Goal: Task Accomplishment & Management: Manage account settings

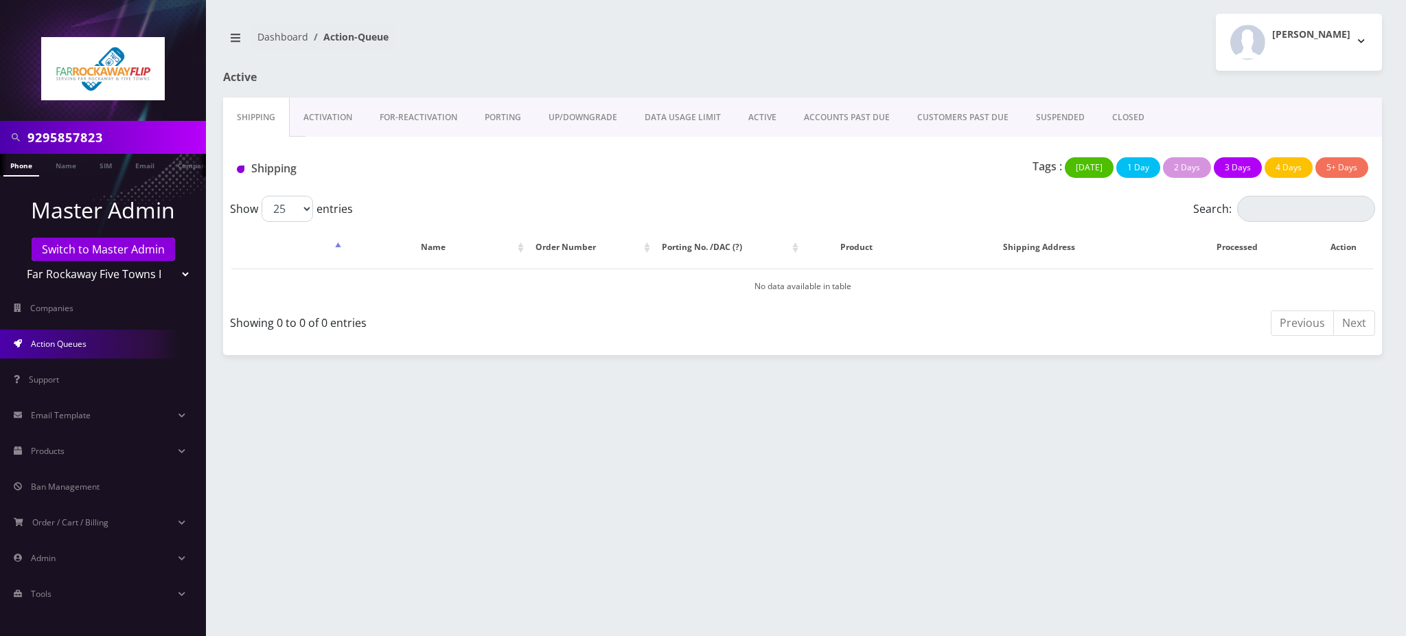
drag, startPoint x: 119, startPoint y: 137, endPoint x: 0, endPoint y: 124, distance: 119.4
click at [0, 124] on div "9295857823" at bounding box center [103, 137] width 206 height 33
type input "9296925481"
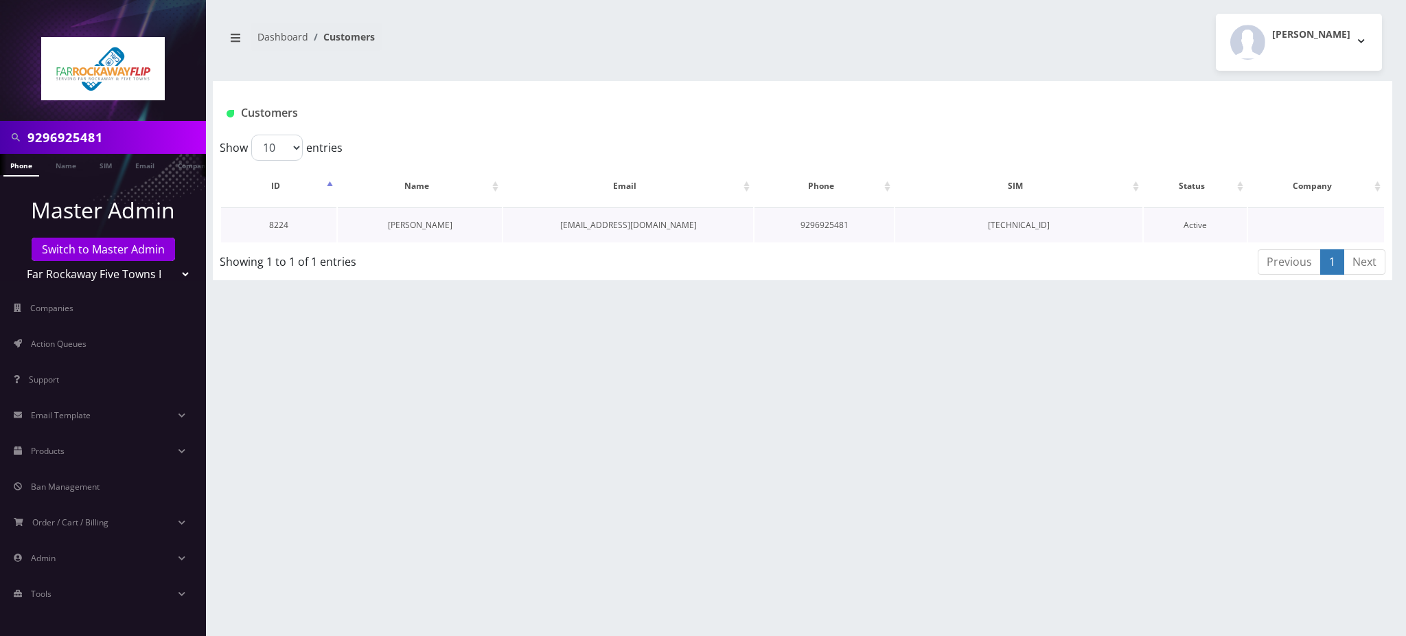
click at [416, 226] on link "[PERSON_NAME]" at bounding box center [420, 225] width 65 height 12
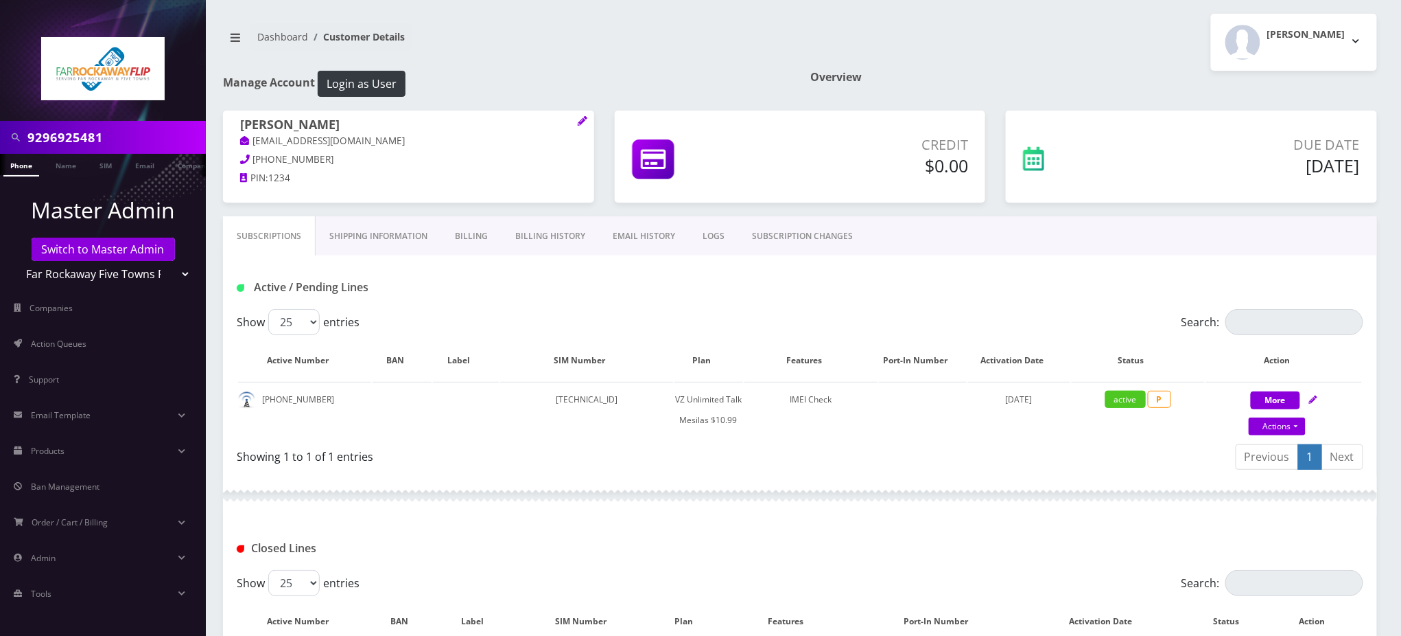
click at [74, 142] on input "9296925481" at bounding box center [114, 137] width 175 height 26
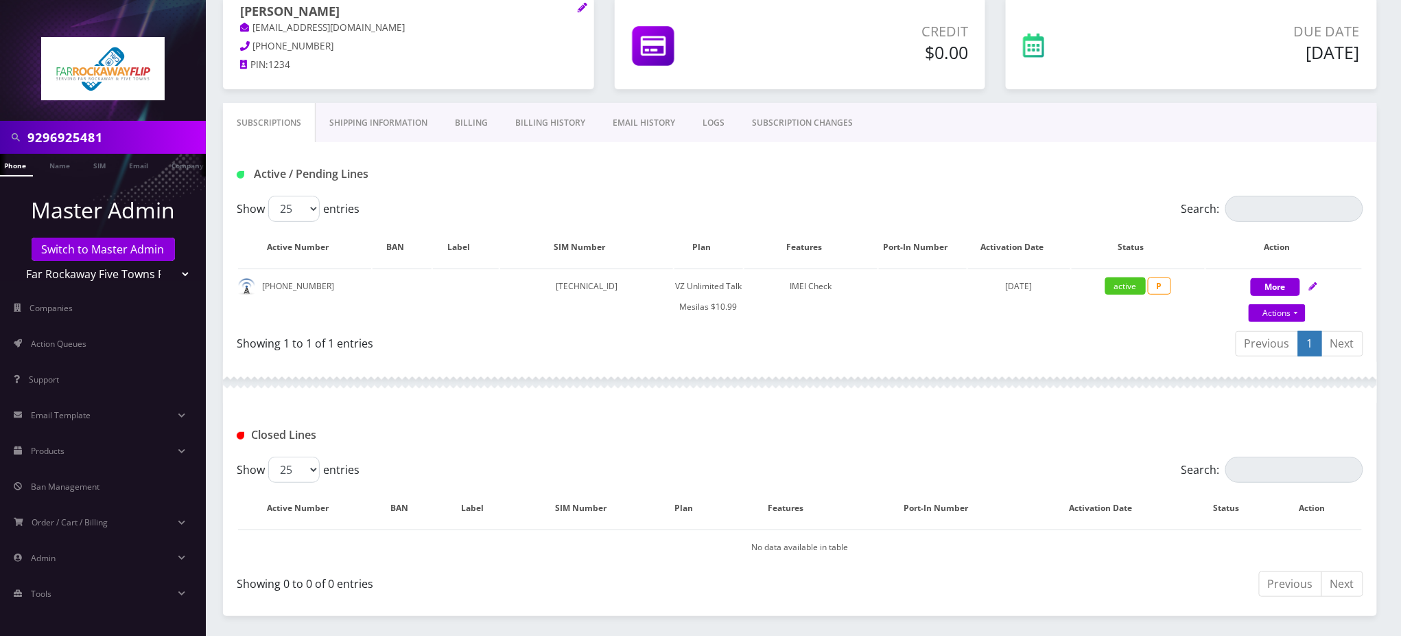
scroll to position [269, 0]
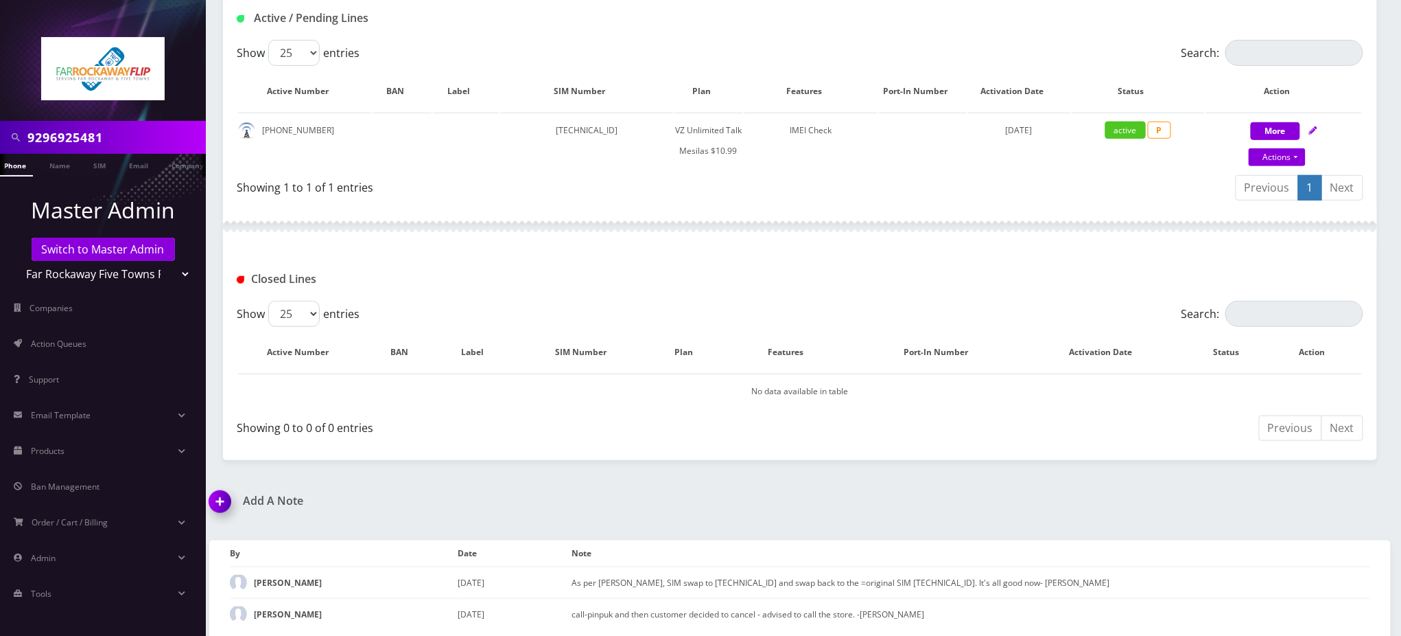
click at [216, 494] on img at bounding box center [222, 506] width 40 height 40
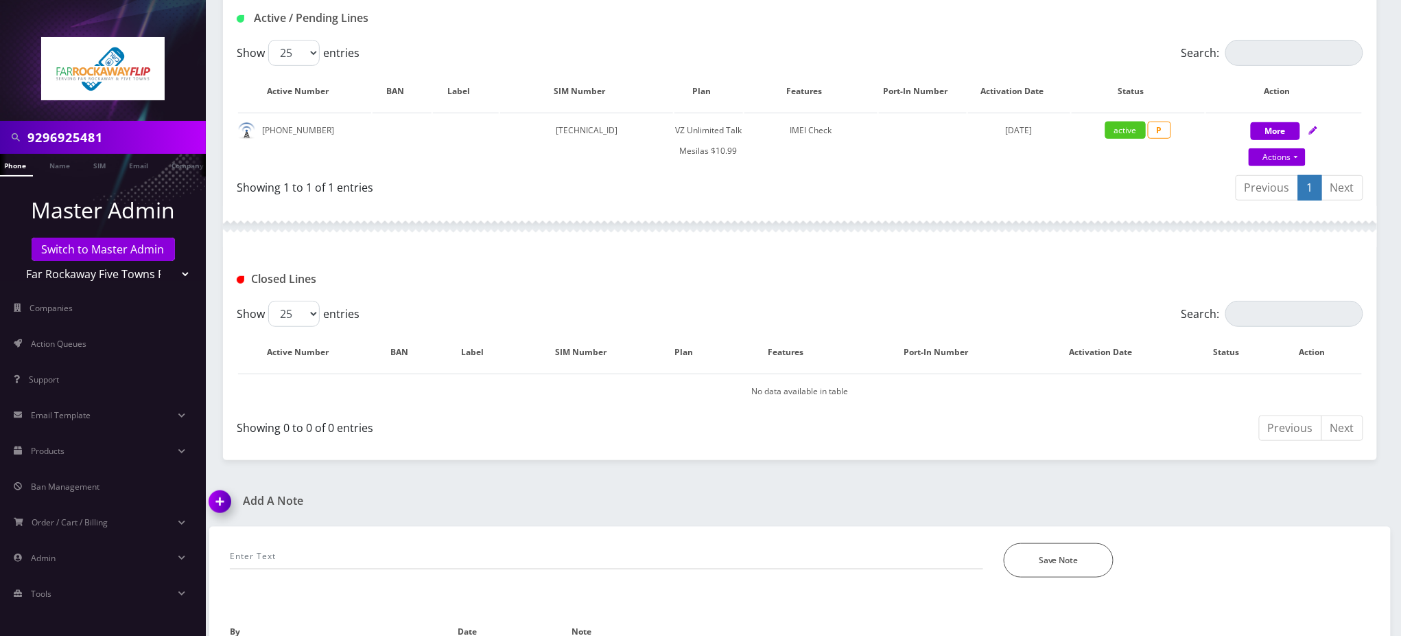
scroll to position [347, 0]
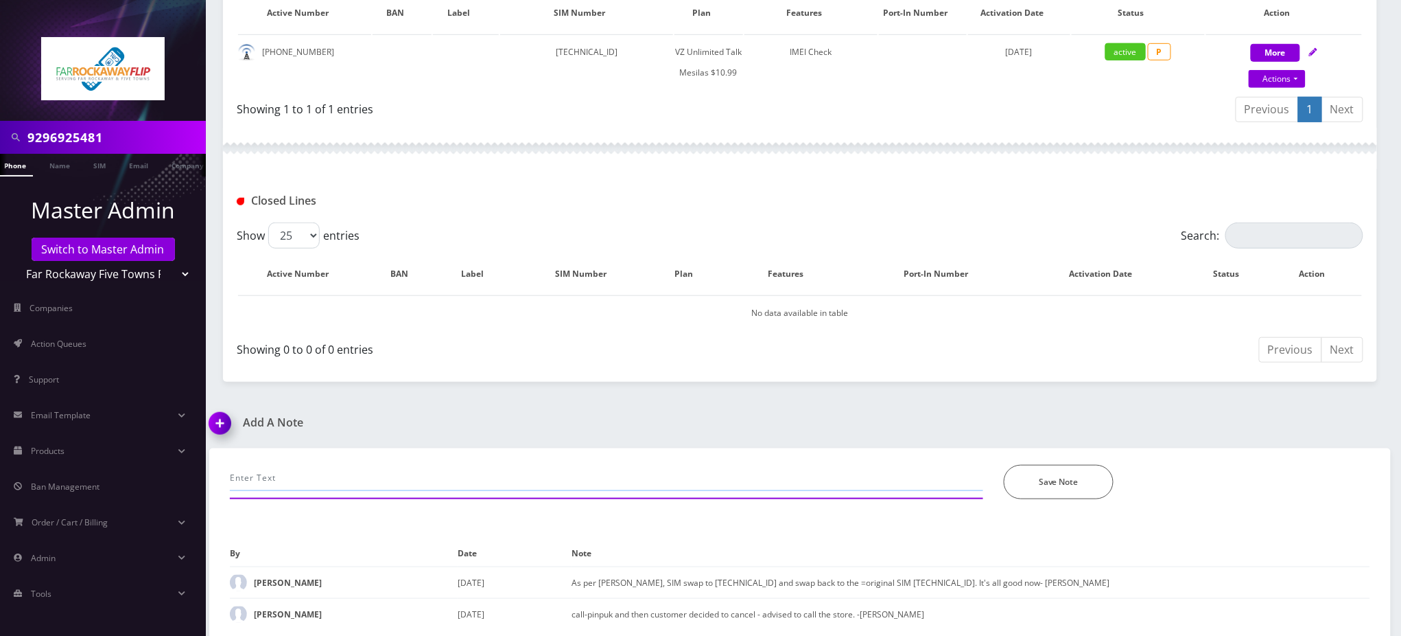
click at [337, 470] on input "text" at bounding box center [607, 478] width 754 height 26
click at [271, 475] on input "SIM swao from" at bounding box center [607, 478] width 754 height 26
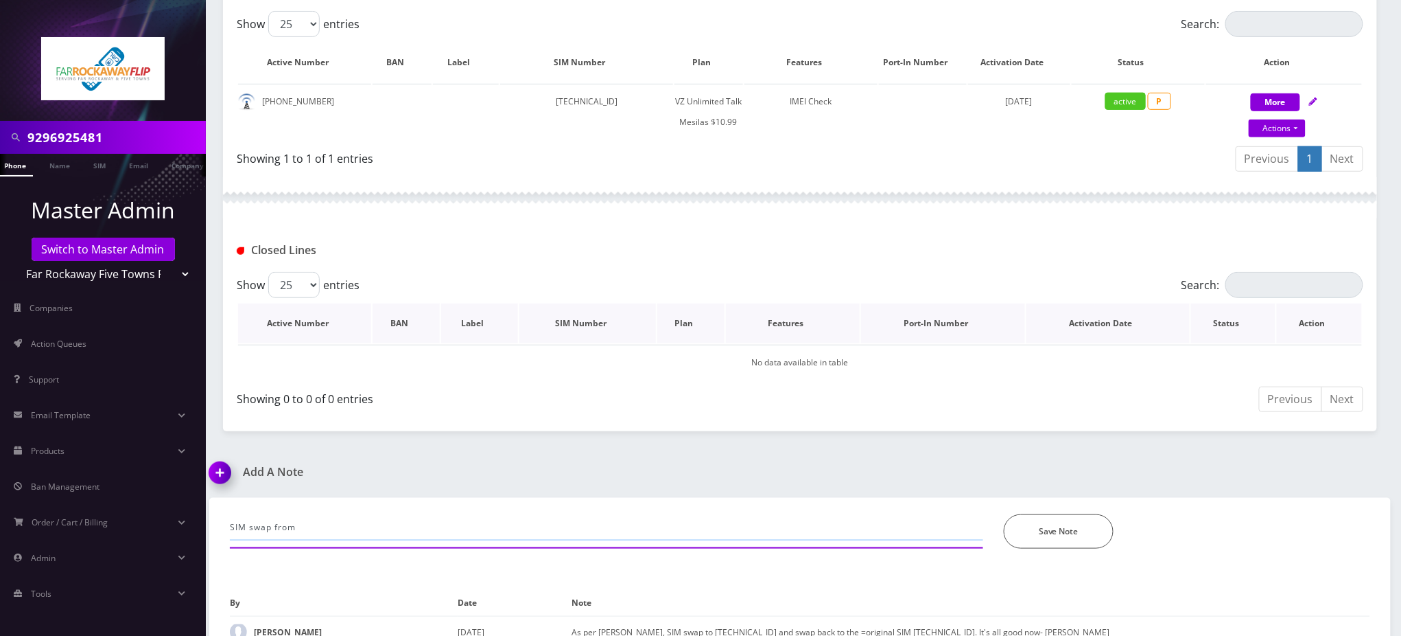
scroll to position [256, 0]
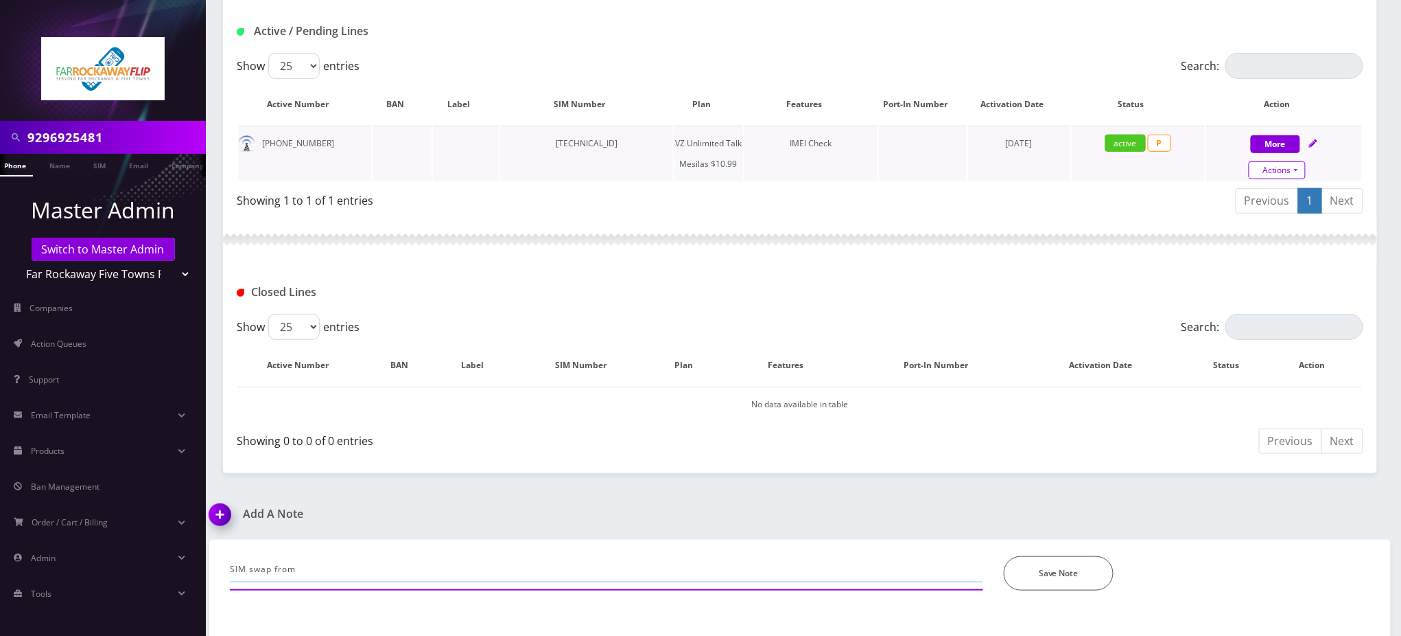
type input "SIM swap from"
click at [1285, 169] on link "Actions" at bounding box center [1277, 170] width 57 height 18
select select "468"
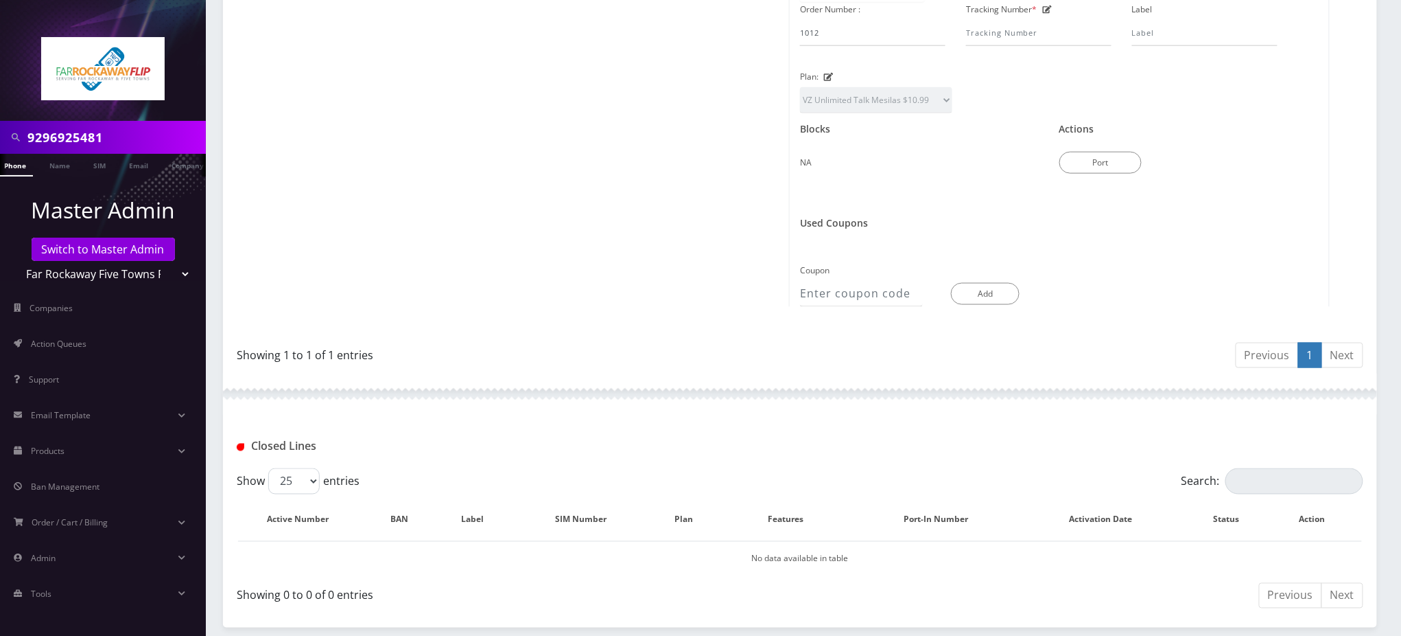
scroll to position [871, 0]
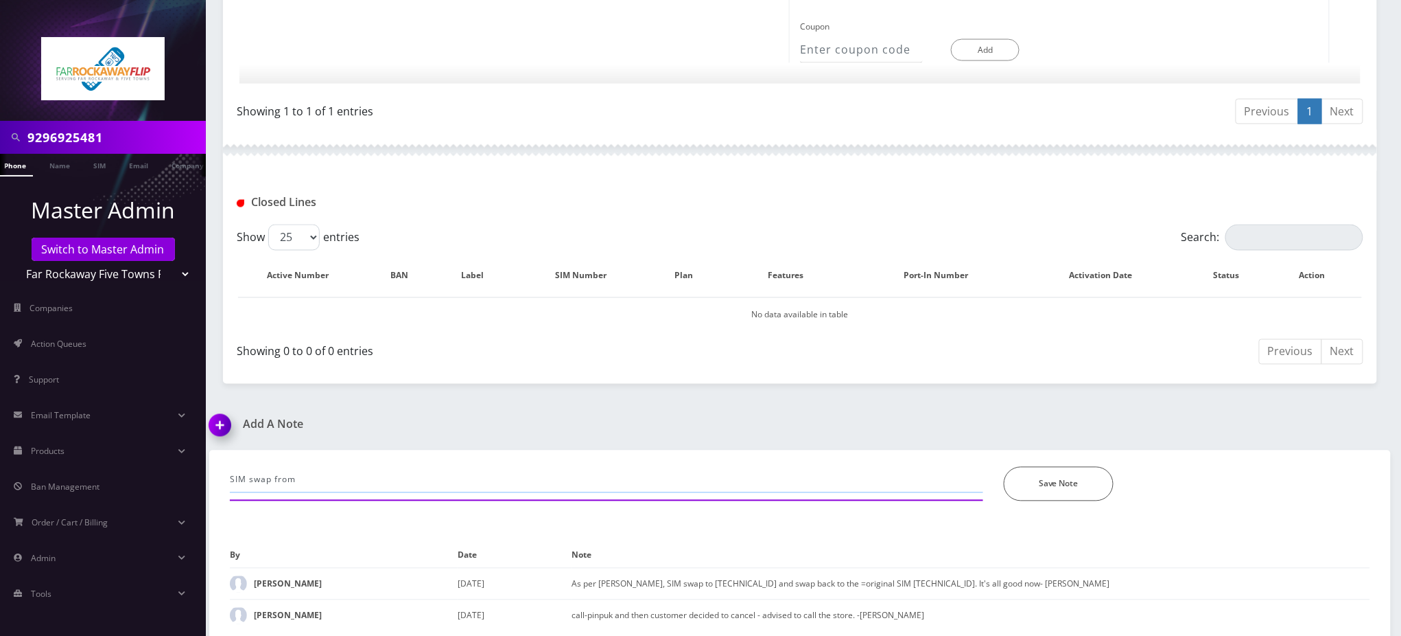
click at [396, 467] on input "SIM swap from" at bounding box center [607, 480] width 754 height 26
paste input "[TECHNICAL_ID]"
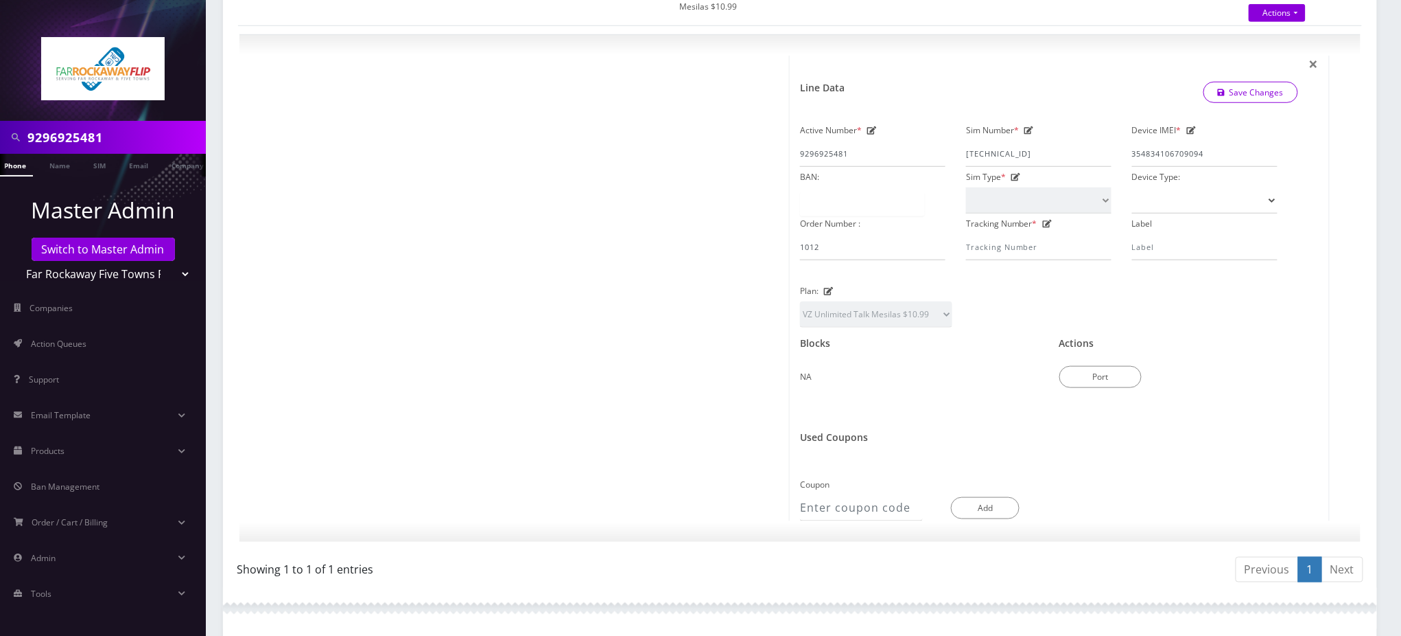
scroll to position [47, 0]
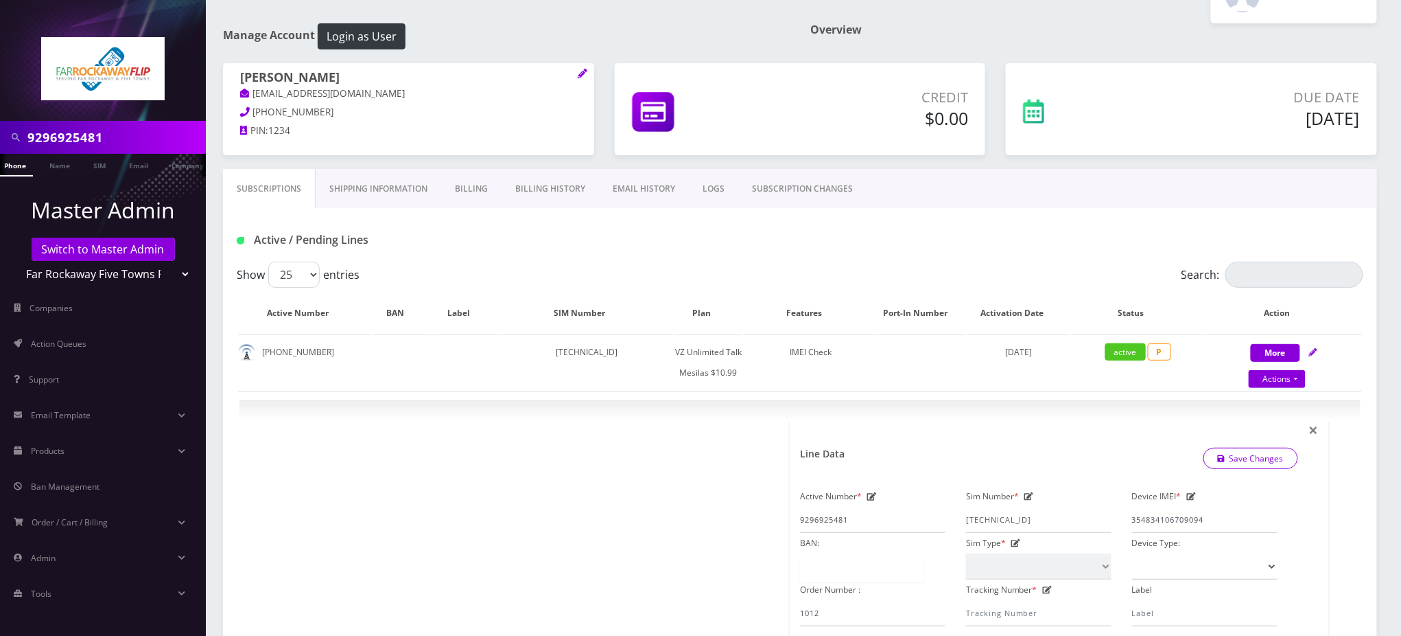
click at [705, 185] on link "LOGS" at bounding box center [713, 189] width 49 height 40
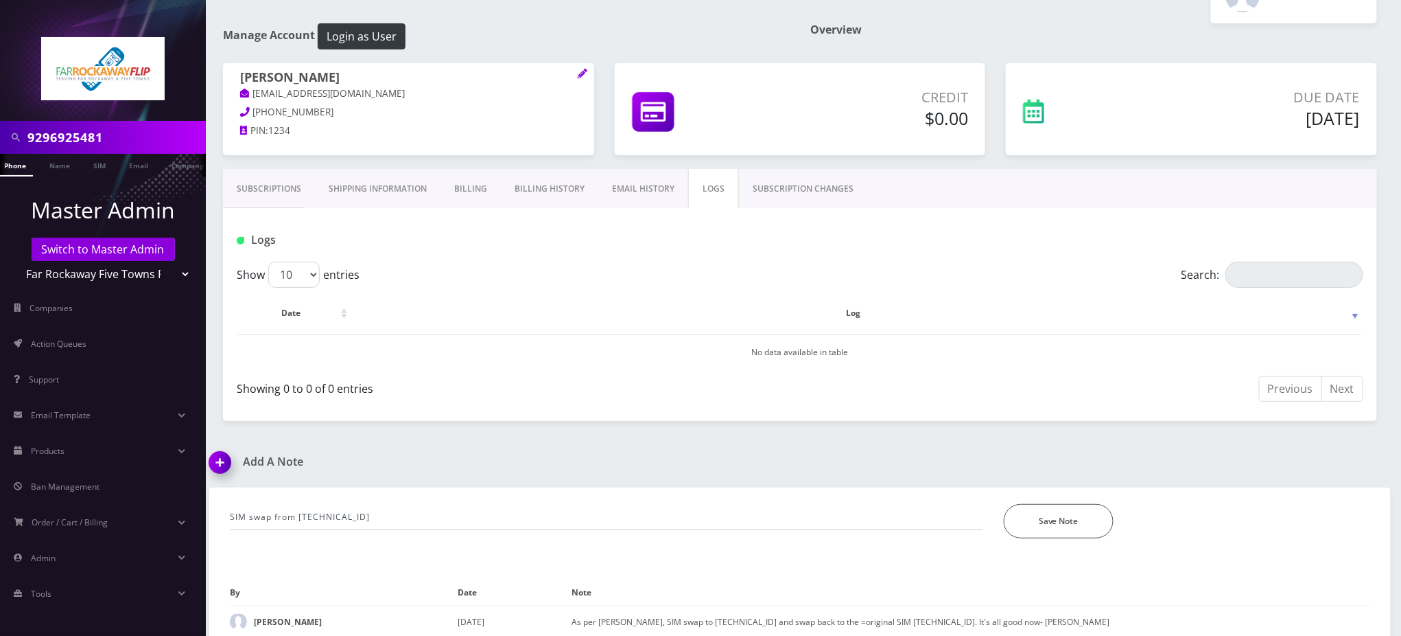
click at [802, 185] on link "SUBSCRIPTION CHANGES" at bounding box center [803, 189] width 128 height 40
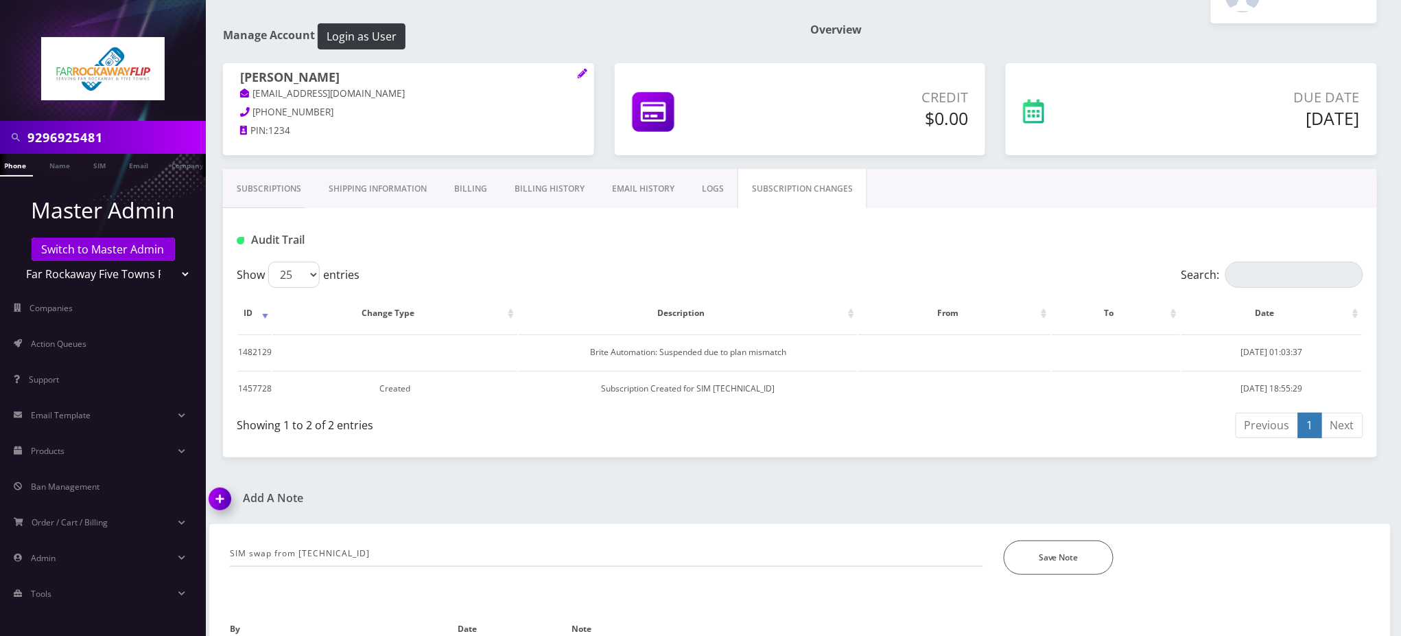
click at [259, 185] on link "Subscriptions" at bounding box center [269, 189] width 92 height 40
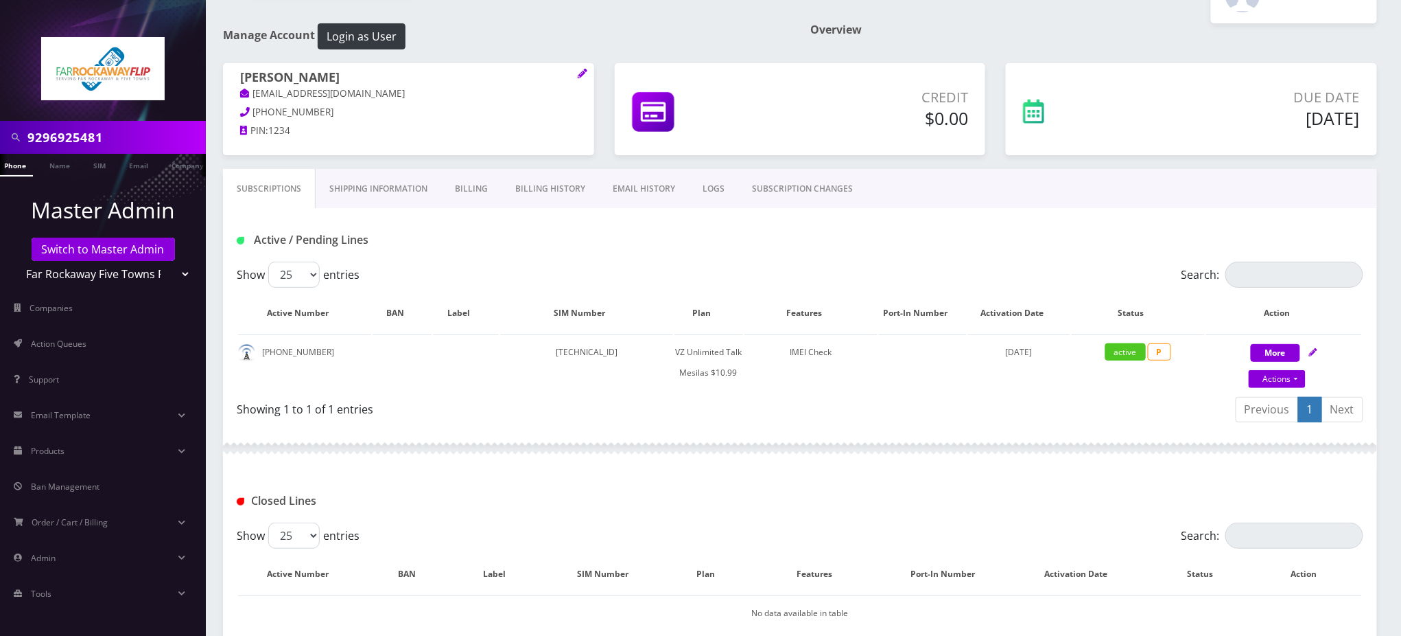
click at [557, 245] on h1 "Active / Pending Lines" at bounding box center [418, 239] width 362 height 13
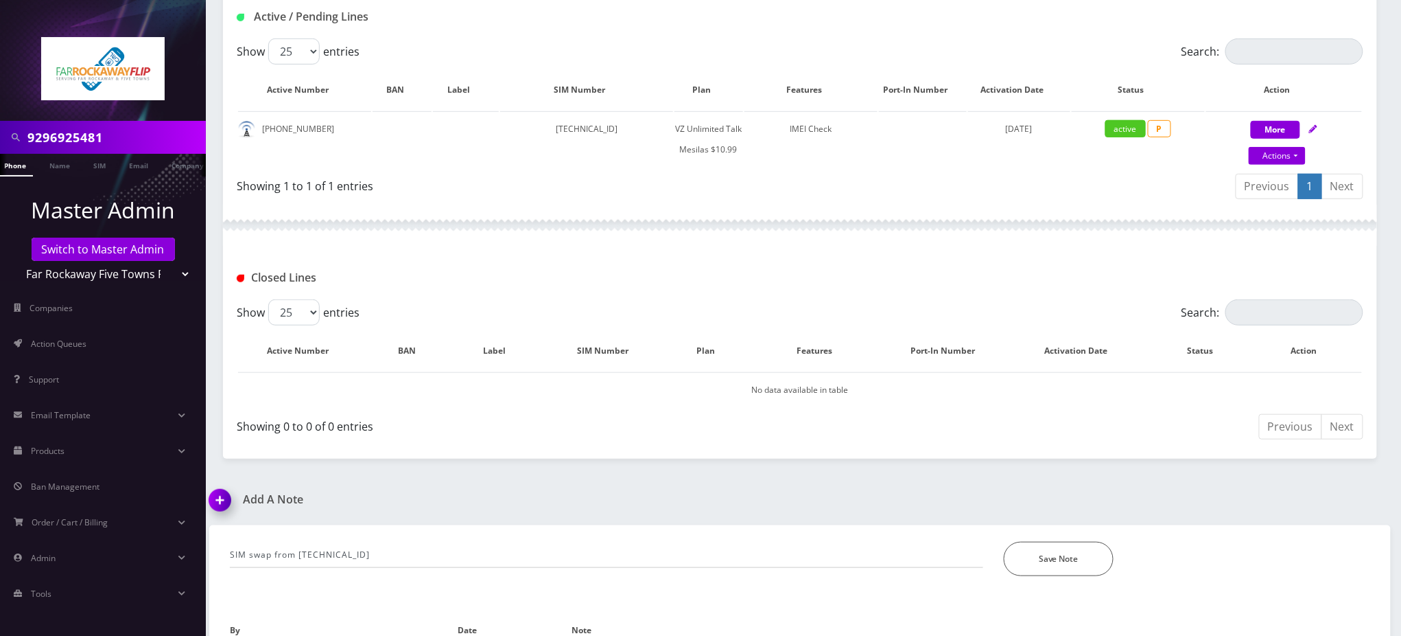
scroll to position [347, 0]
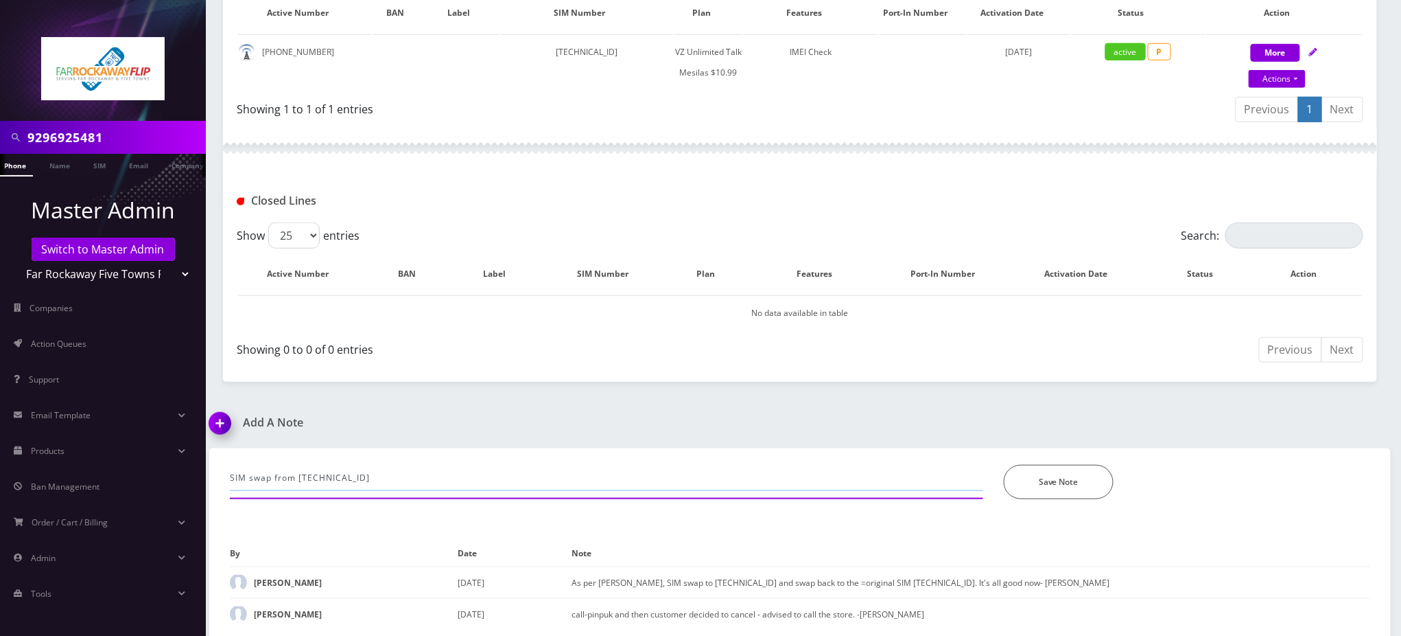
click at [581, 478] on input "SIM swap from [TECHNICAL_ID]" at bounding box center [607, 478] width 754 height 26
drag, startPoint x: 474, startPoint y: 471, endPoint x: 505, endPoint y: 472, distance: 30.9
click at [502, 472] on input "SIM swap from [TECHNICAL_ID] to [TECHNICAL_ID]" at bounding box center [607, 478] width 754 height 26
click at [505, 472] on input "SIM swap from [TECHNICAL_ID] to [TECHNICAL_ID]" at bounding box center [607, 478] width 754 height 26
click at [522, 475] on input "SIM swap from [TECHNICAL_ID] to [TECHNICAL_ID]" at bounding box center [607, 478] width 754 height 26
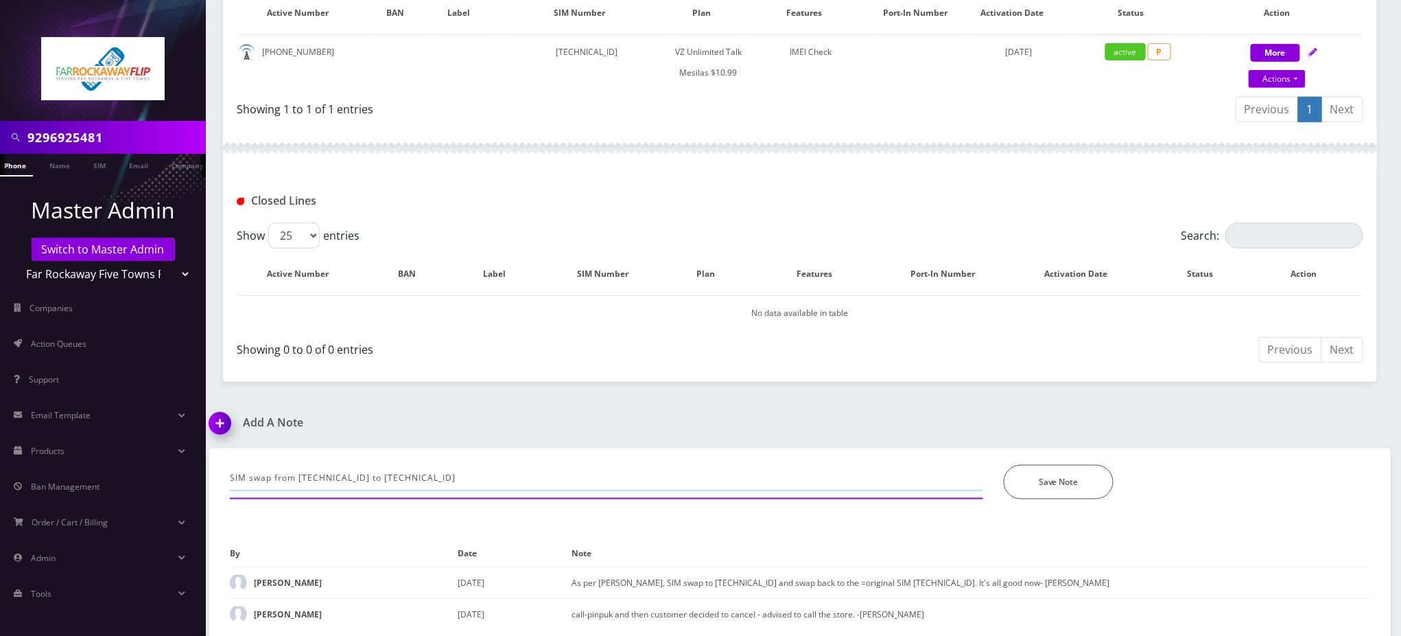
click at [522, 475] on input "SIM swap from [TECHNICAL_ID] to [TECHNICAL_ID]" at bounding box center [607, 478] width 754 height 26
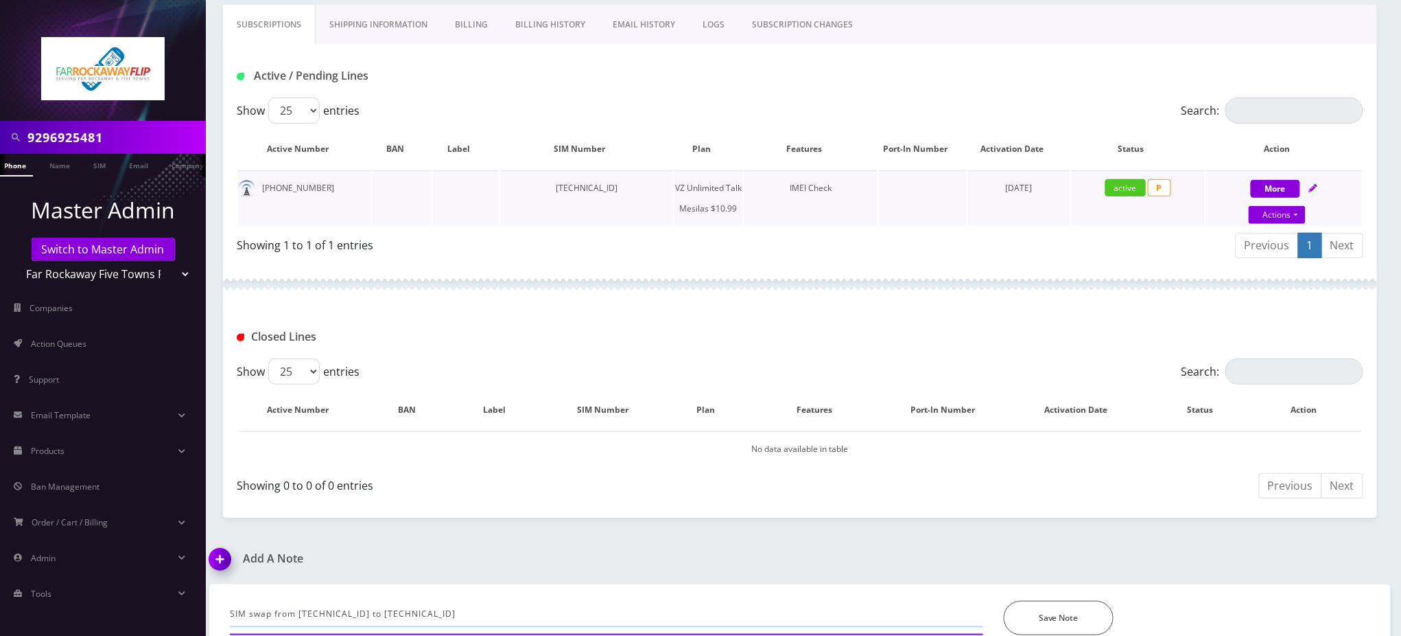
scroll to position [0, 0]
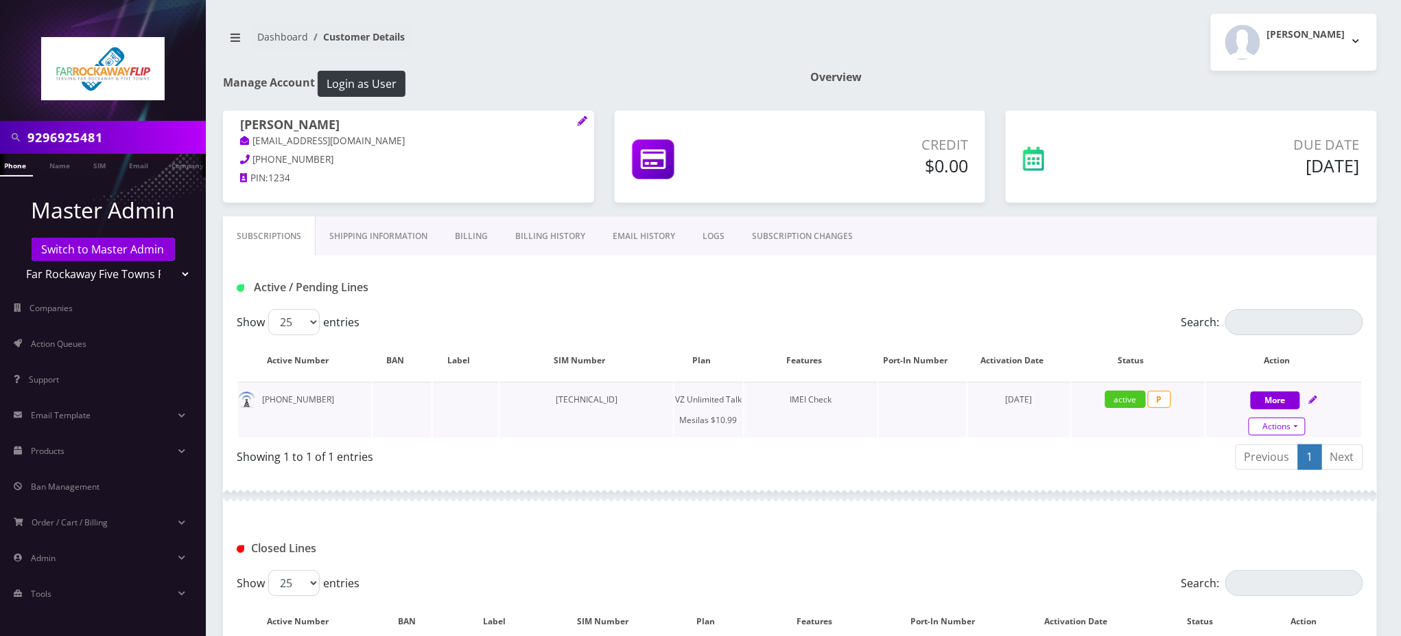
type input "SIM swap from [TECHNICAL_ID] to [TECHNICAL_ID]"
click at [1296, 425] on link "Actions" at bounding box center [1277, 426] width 57 height 18
select select "468"
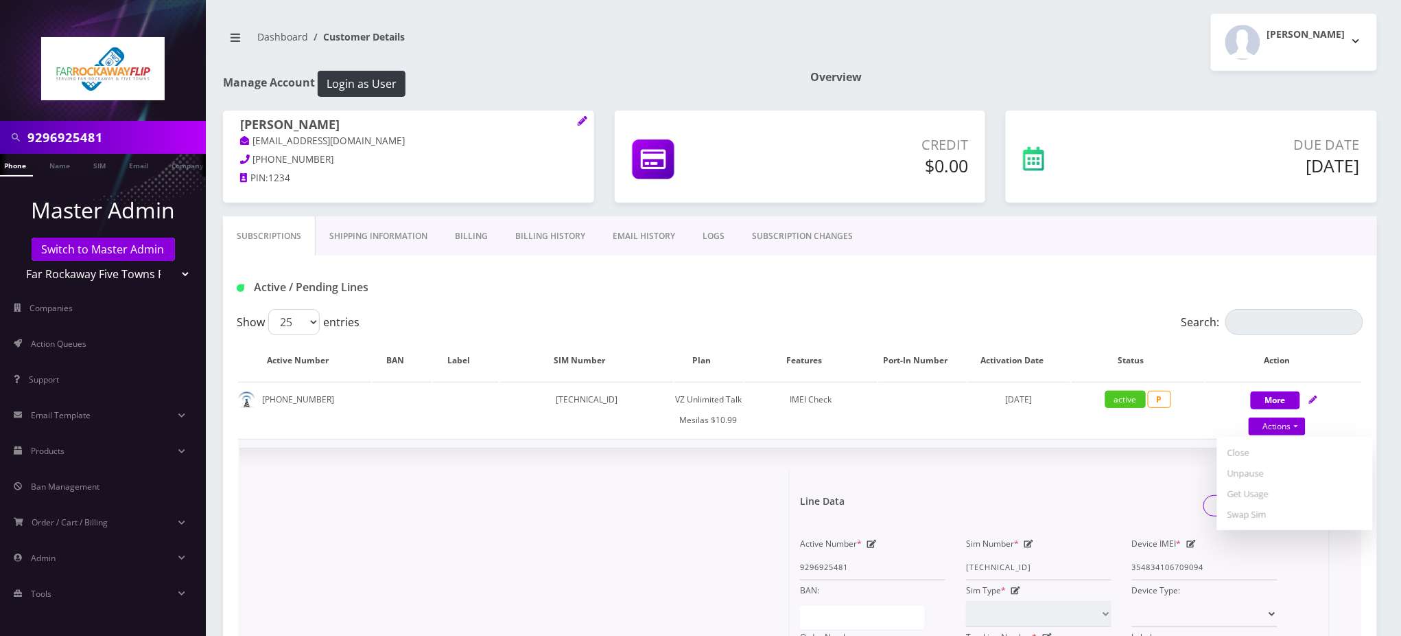
click at [1029, 544] on icon at bounding box center [1030, 543] width 10 height 8
click at [1022, 561] on input "[TECHNICAL_ID]" at bounding box center [1038, 567] width 145 height 26
paste input "598"
type input "[TECHNICAL_ID]"
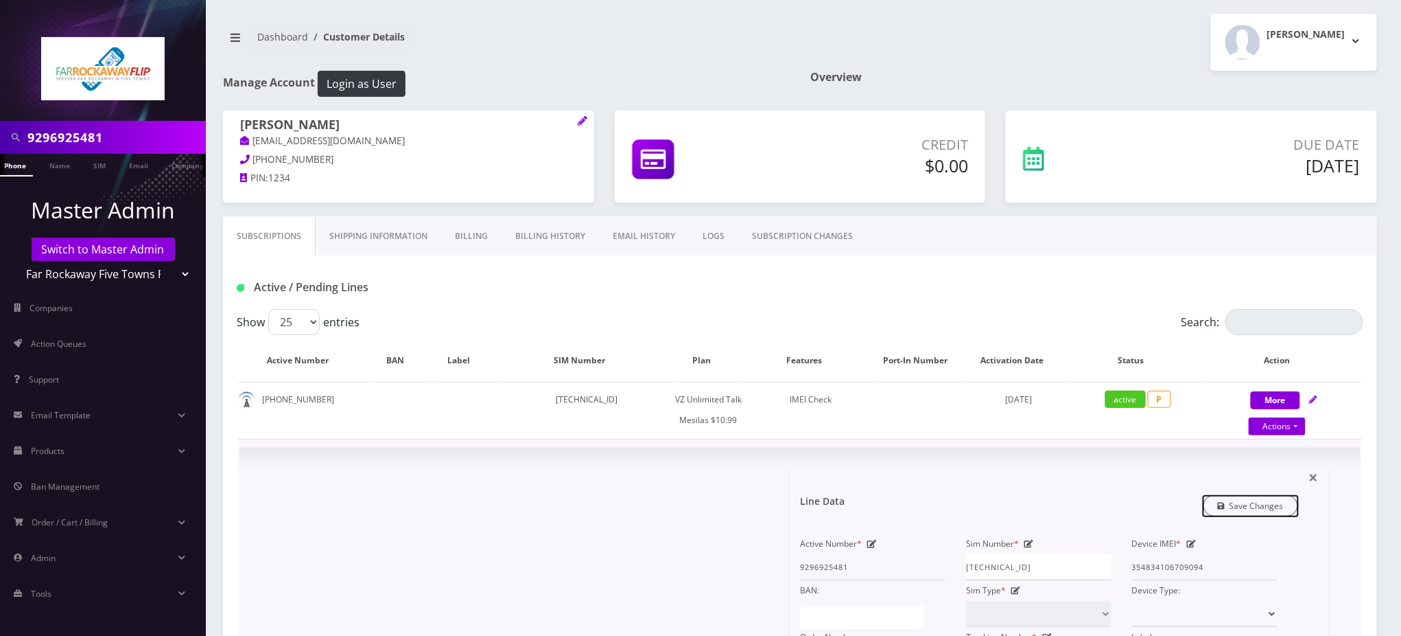
click at [1250, 498] on link "Save Changes" at bounding box center [1251, 505] width 95 height 21
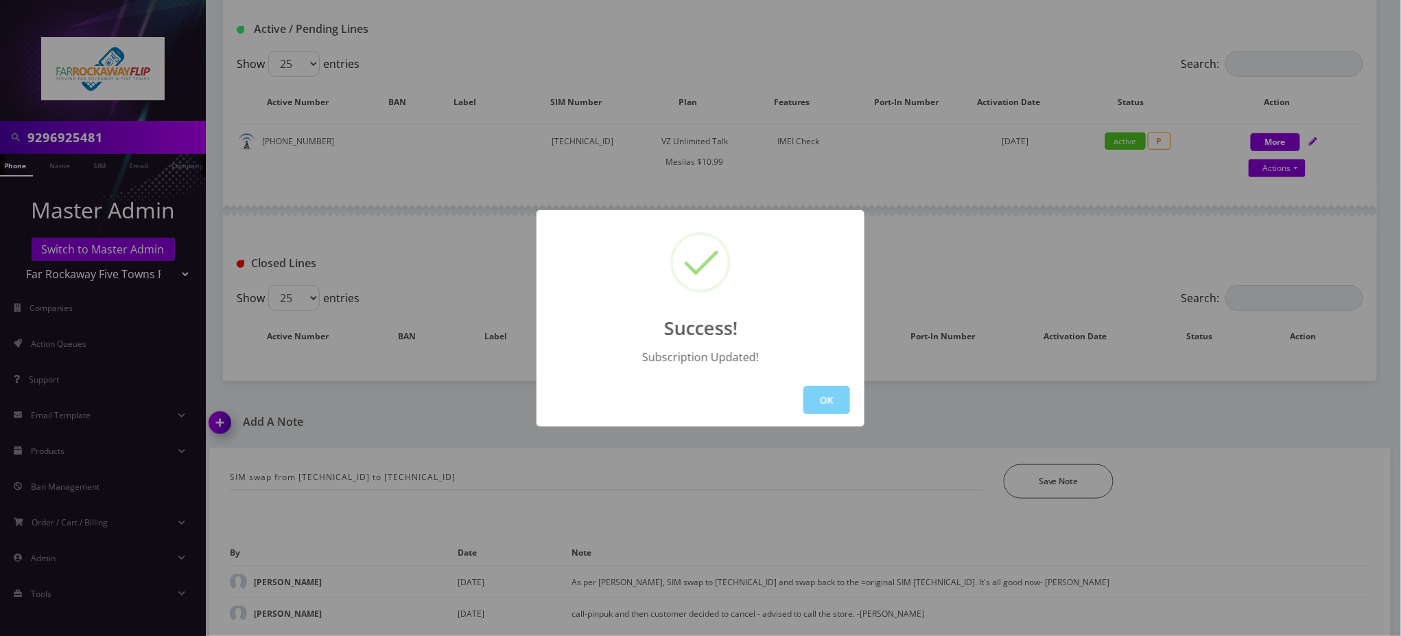
scroll to position [347, 0]
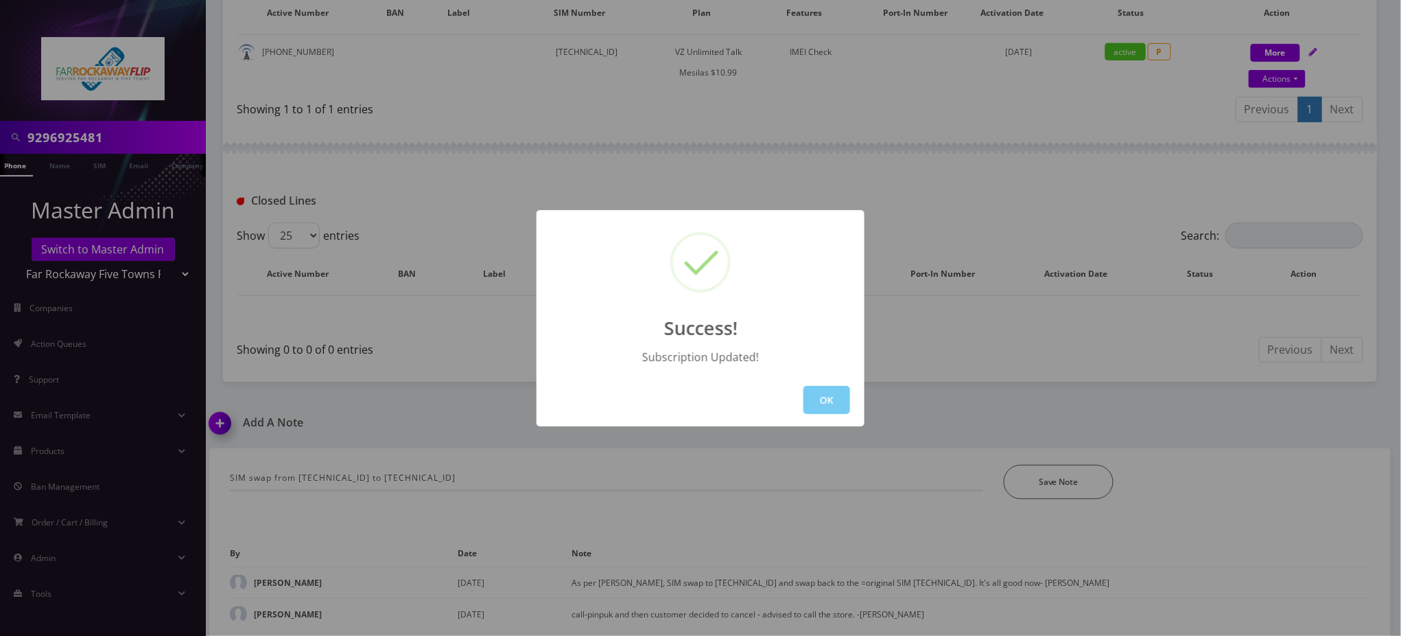
click at [827, 392] on button "OK" at bounding box center [827, 400] width 47 height 28
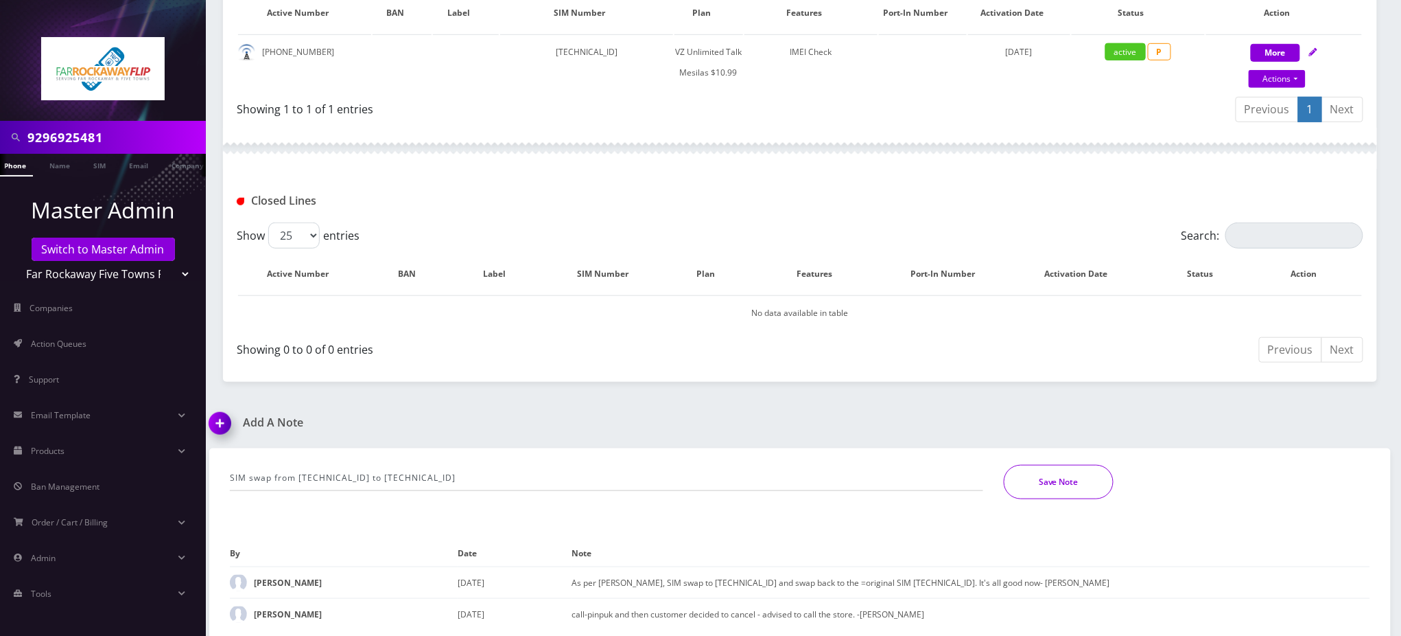
click at [1041, 485] on button "Save Note" at bounding box center [1059, 482] width 110 height 34
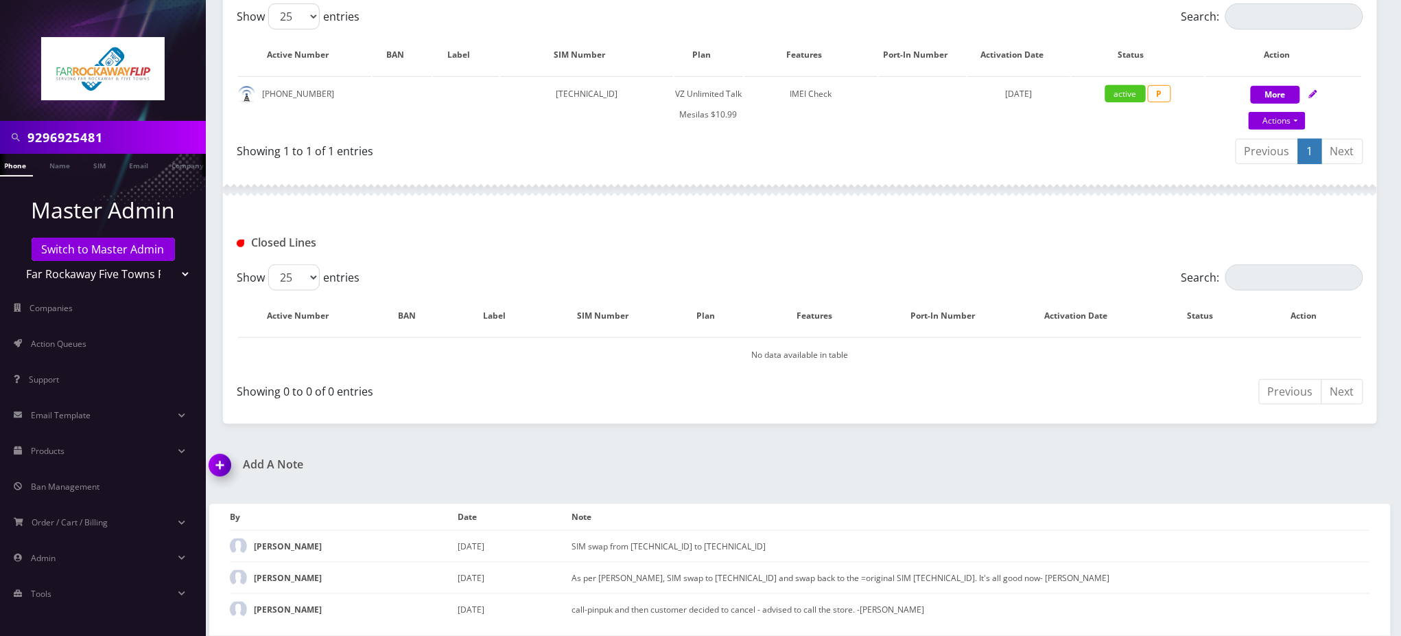
scroll to position [301, 0]
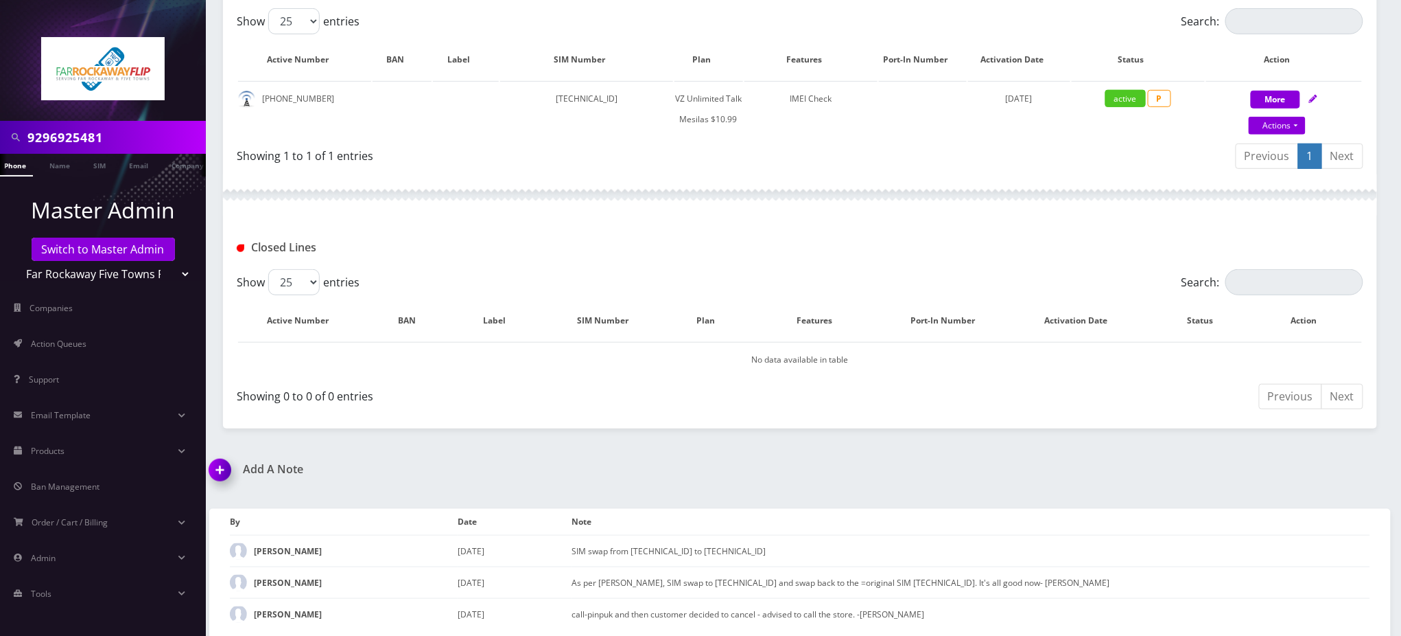
click at [93, 143] on input "9296925481" at bounding box center [114, 137] width 175 height 26
click at [787, 550] on td "SIM swap from [TECHNICAL_ID] to [TECHNICAL_ID]" at bounding box center [971, 551] width 798 height 32
copy td "[TECHNICAL_ID]"
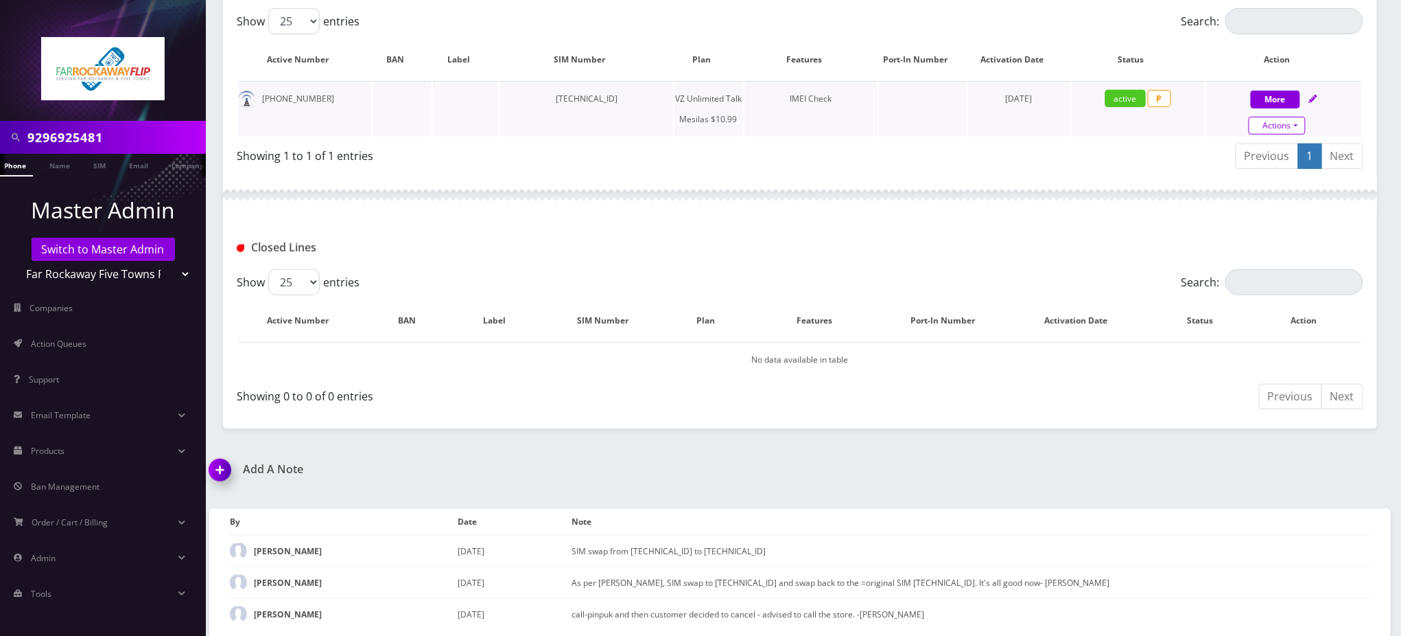
click at [1294, 128] on link "Actions" at bounding box center [1277, 126] width 57 height 18
select select "468"
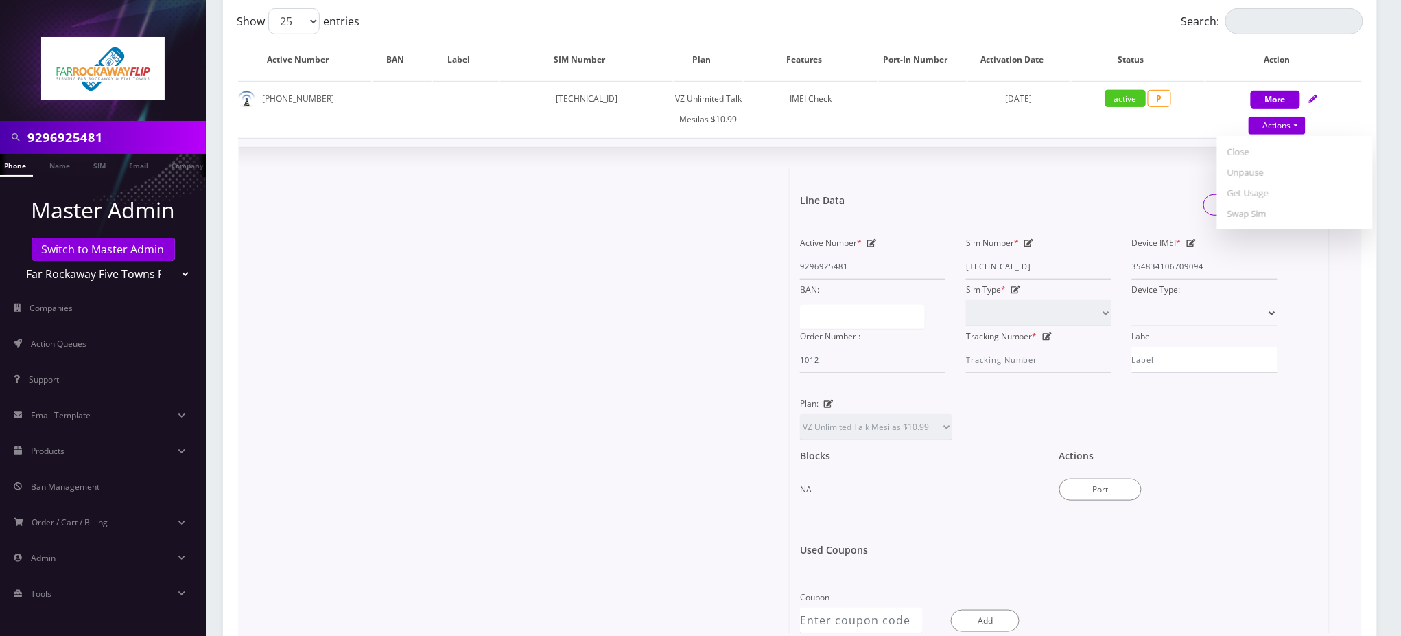
click at [425, 192] on div at bounding box center [520, 400] width 540 height 465
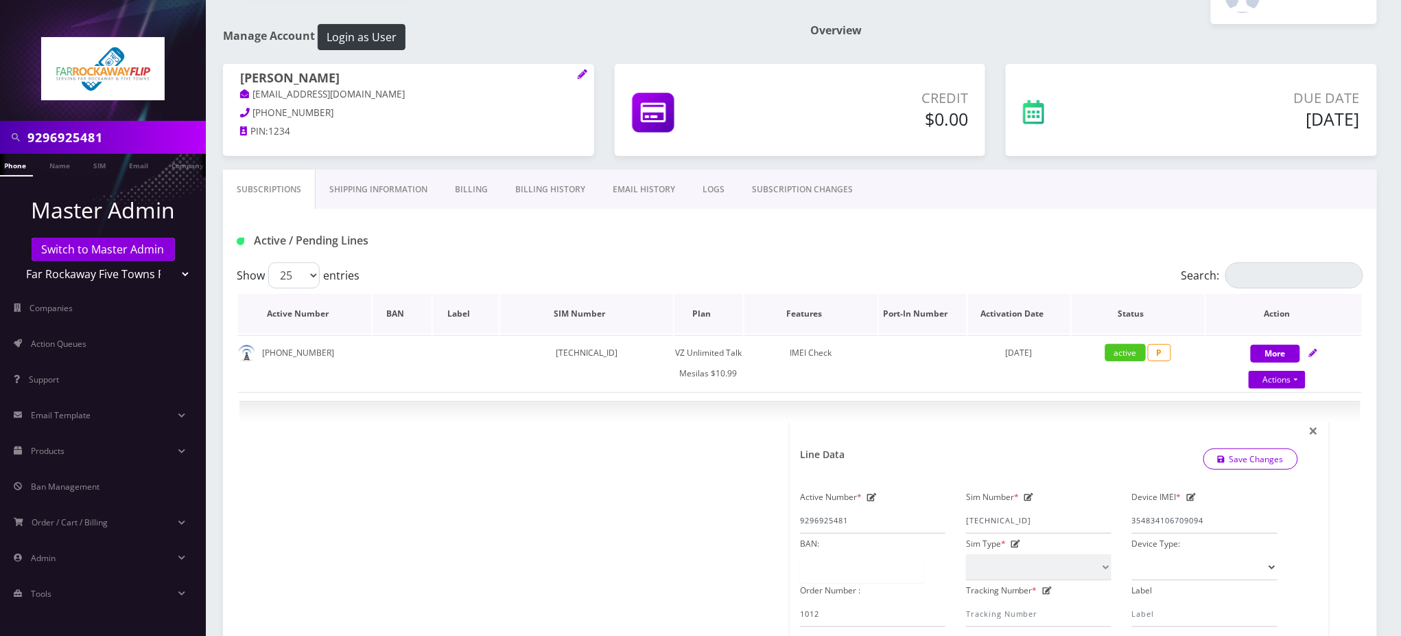
scroll to position [0, 0]
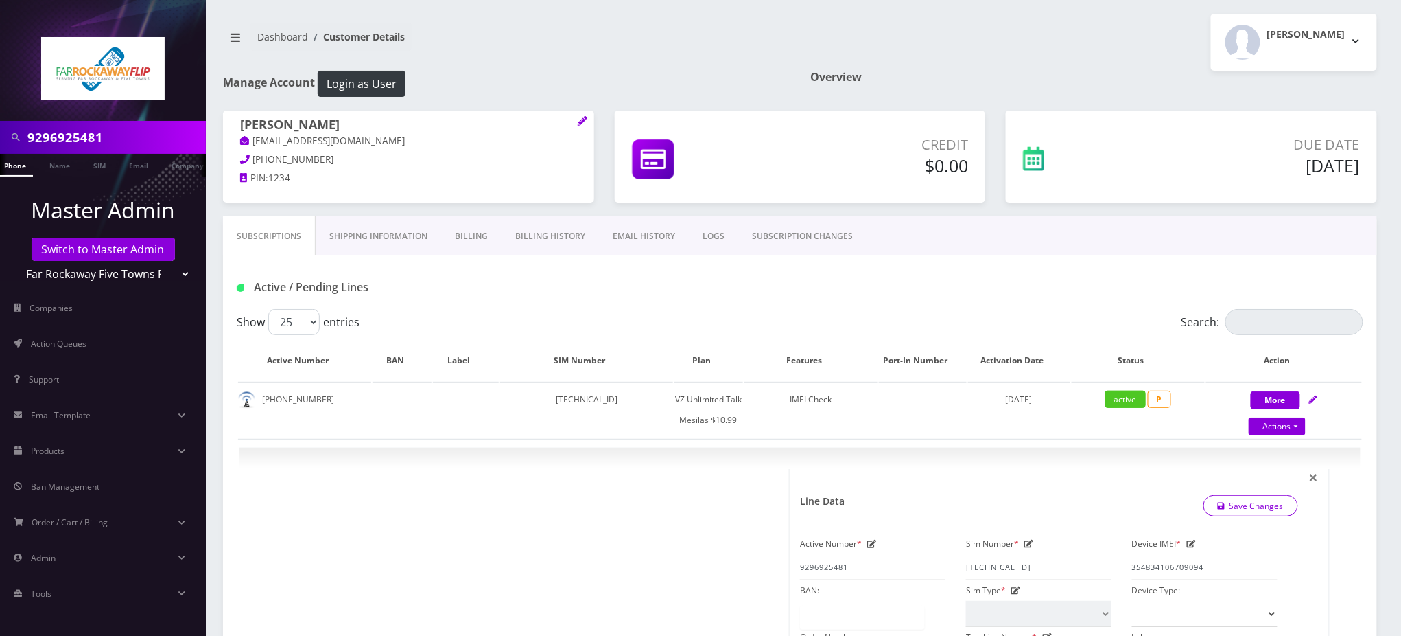
click at [566, 234] on link "Billing History" at bounding box center [550, 236] width 97 height 40
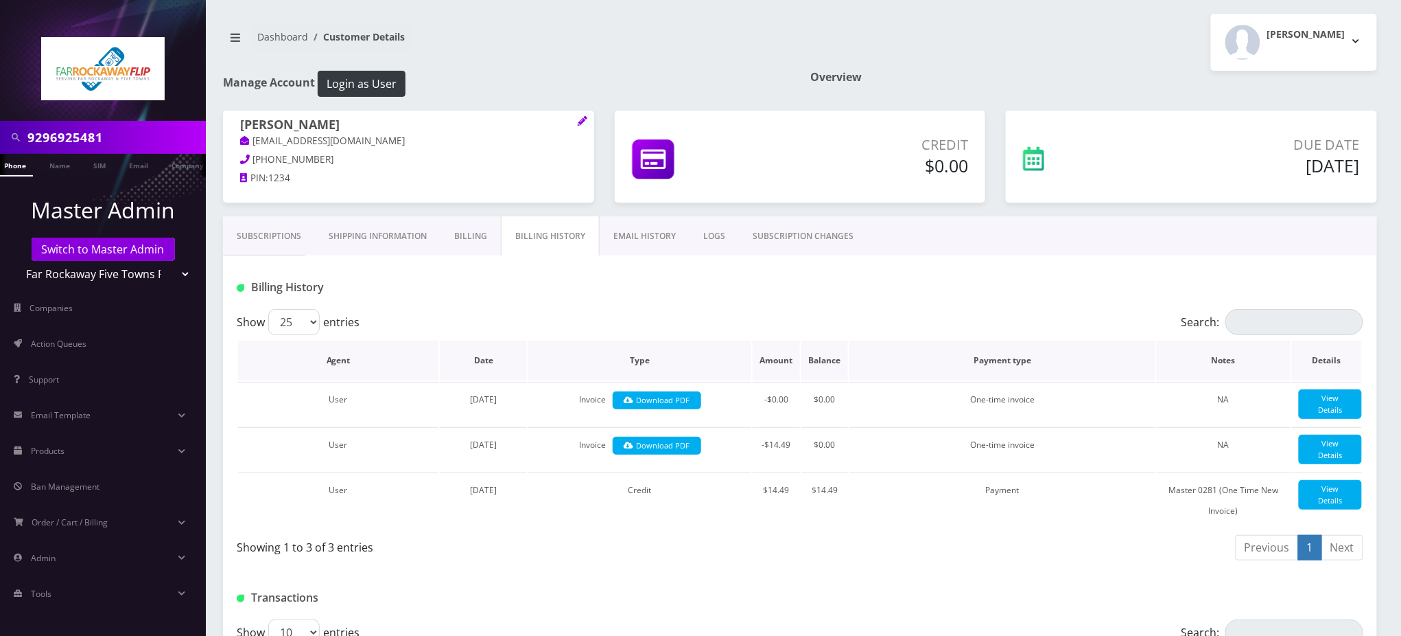
scroll to position [91, 0]
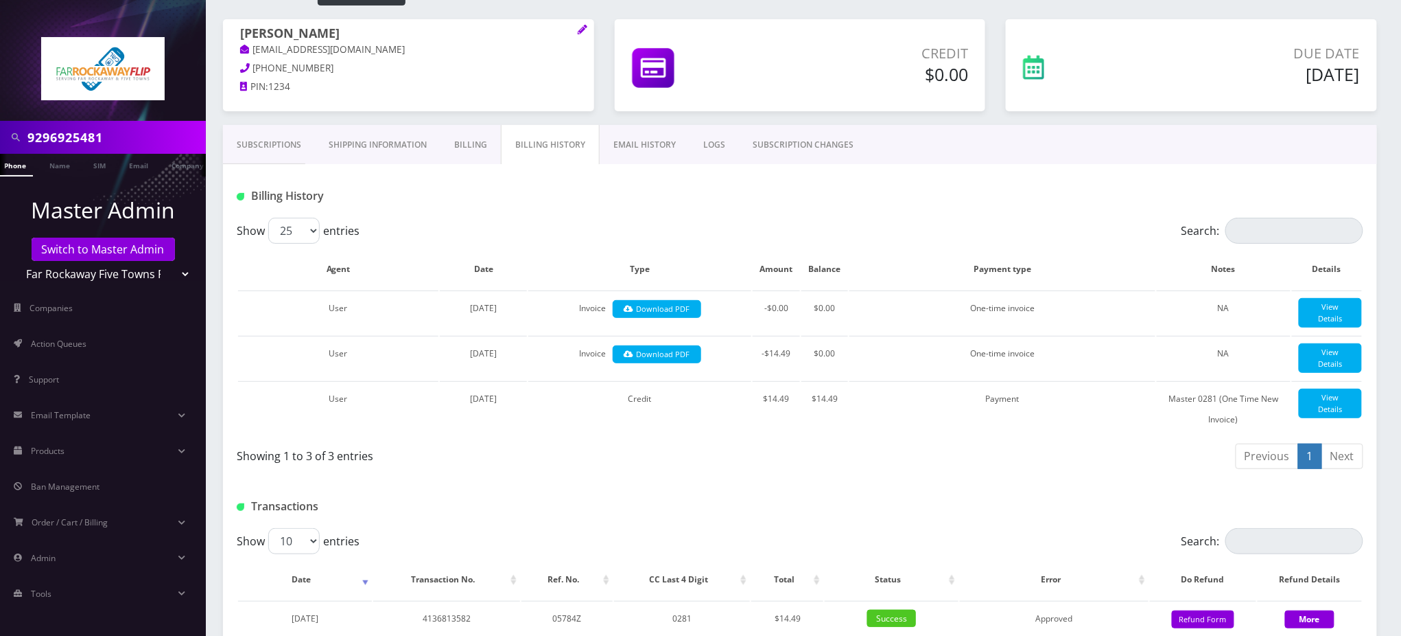
click at [709, 194] on div at bounding box center [991, 196] width 765 height 23
click at [653, 147] on link "EMAIL HISTORY" at bounding box center [645, 145] width 90 height 40
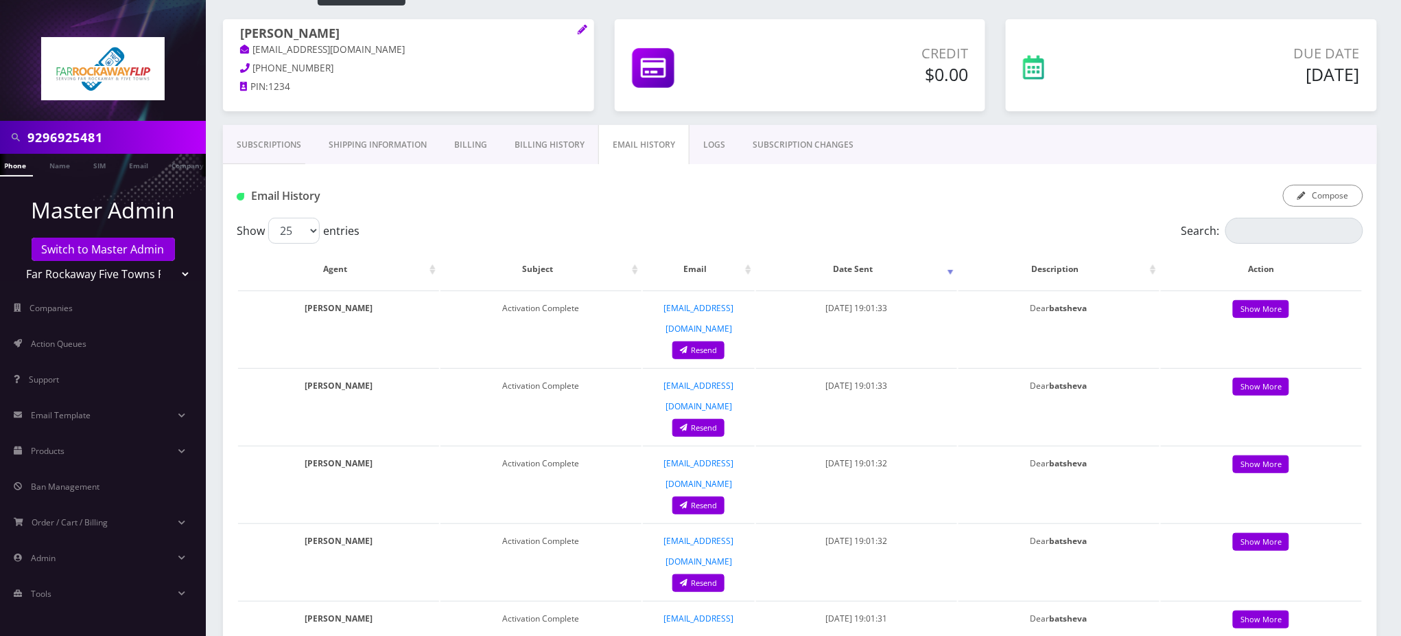
click at [682, 207] on div "Email History Compose" at bounding box center [800, 191] width 1154 height 54
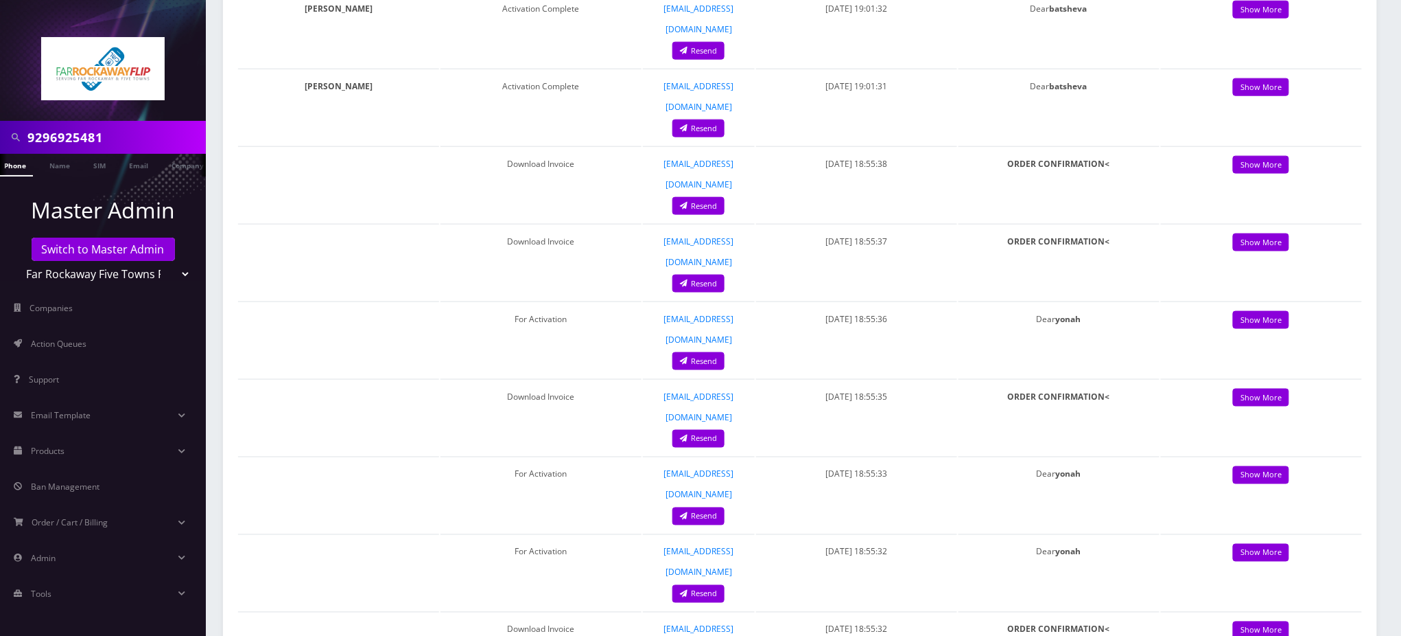
scroll to position [640, 0]
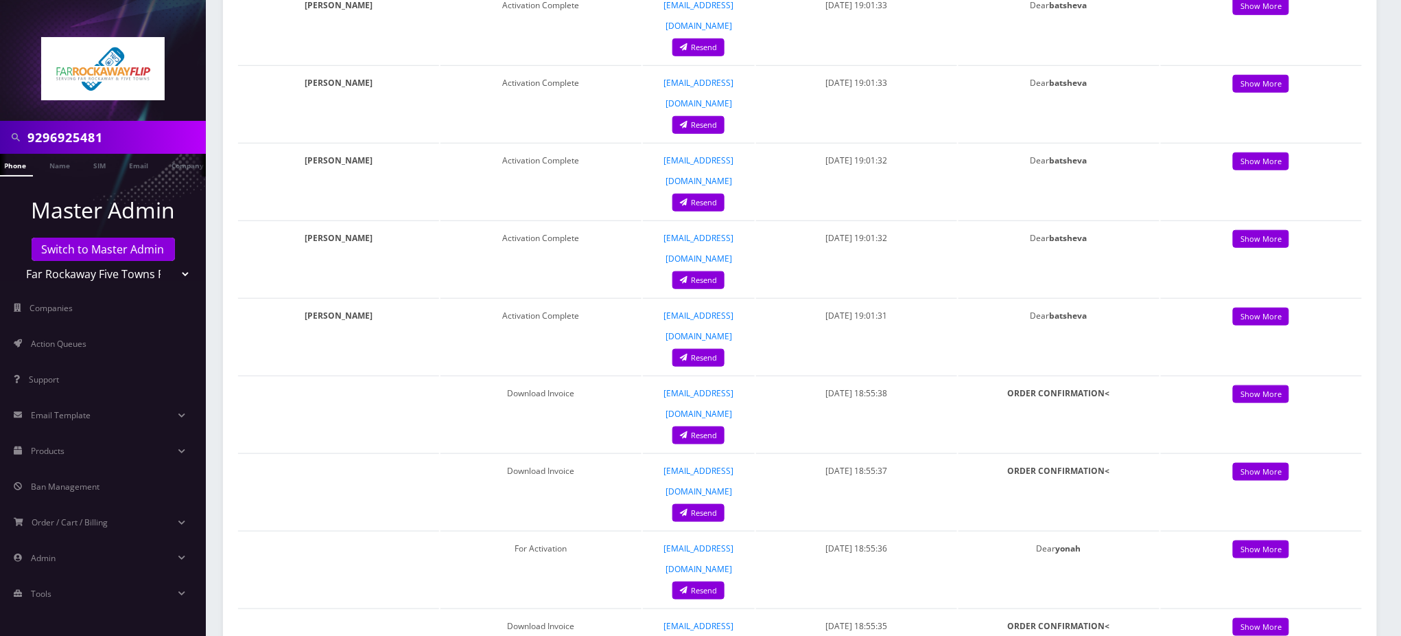
scroll to position [0, 0]
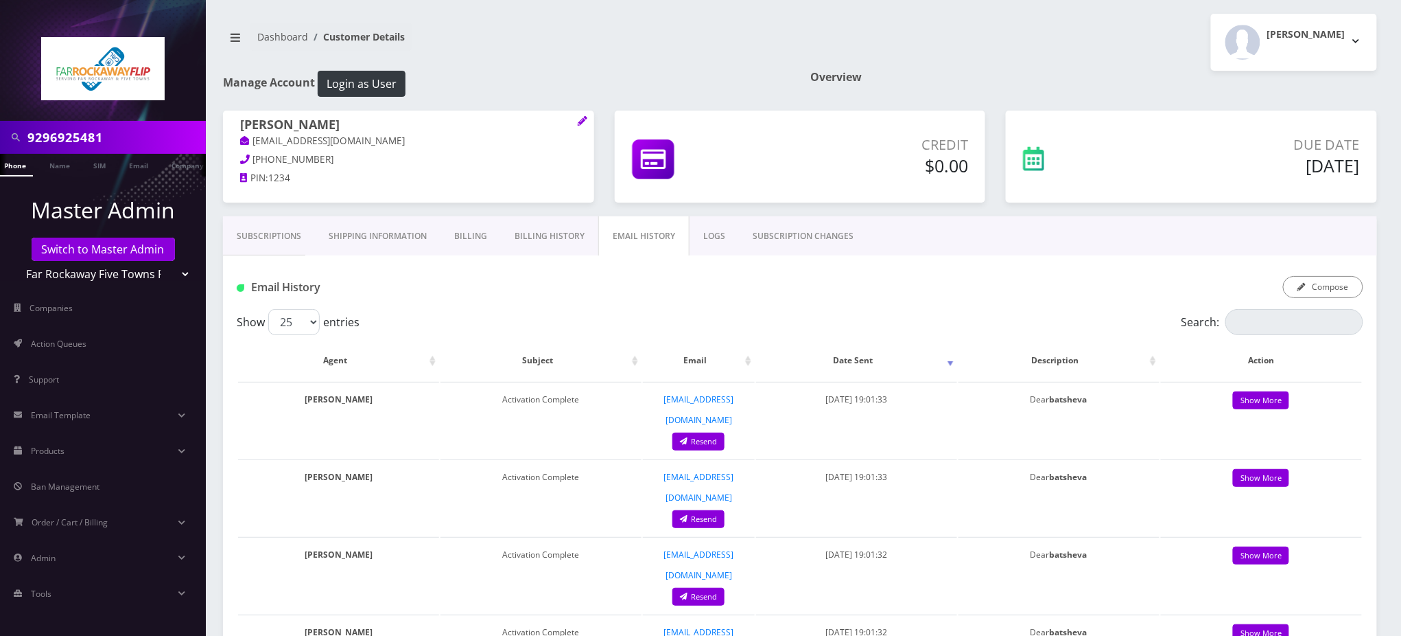
click at [259, 240] on link "Subscriptions" at bounding box center [269, 236] width 92 height 40
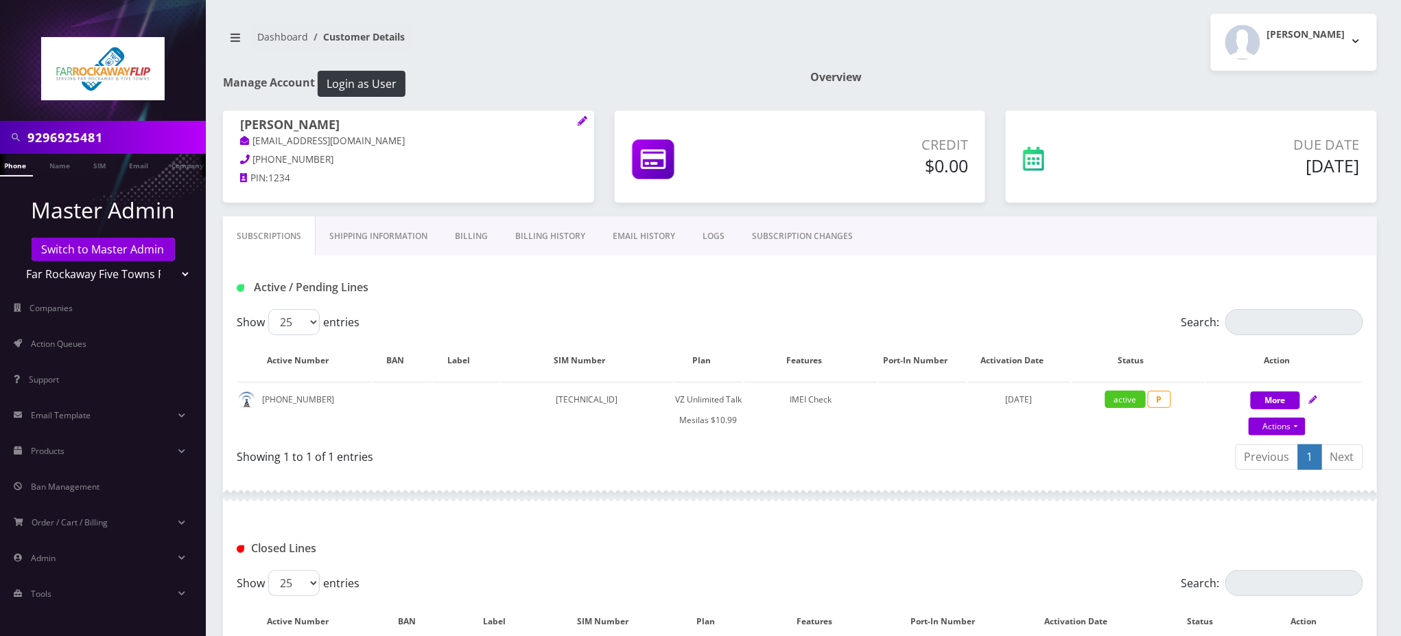
click at [1107, 63] on div "Tzvi Lieberman Logout" at bounding box center [1093, 42] width 587 height 57
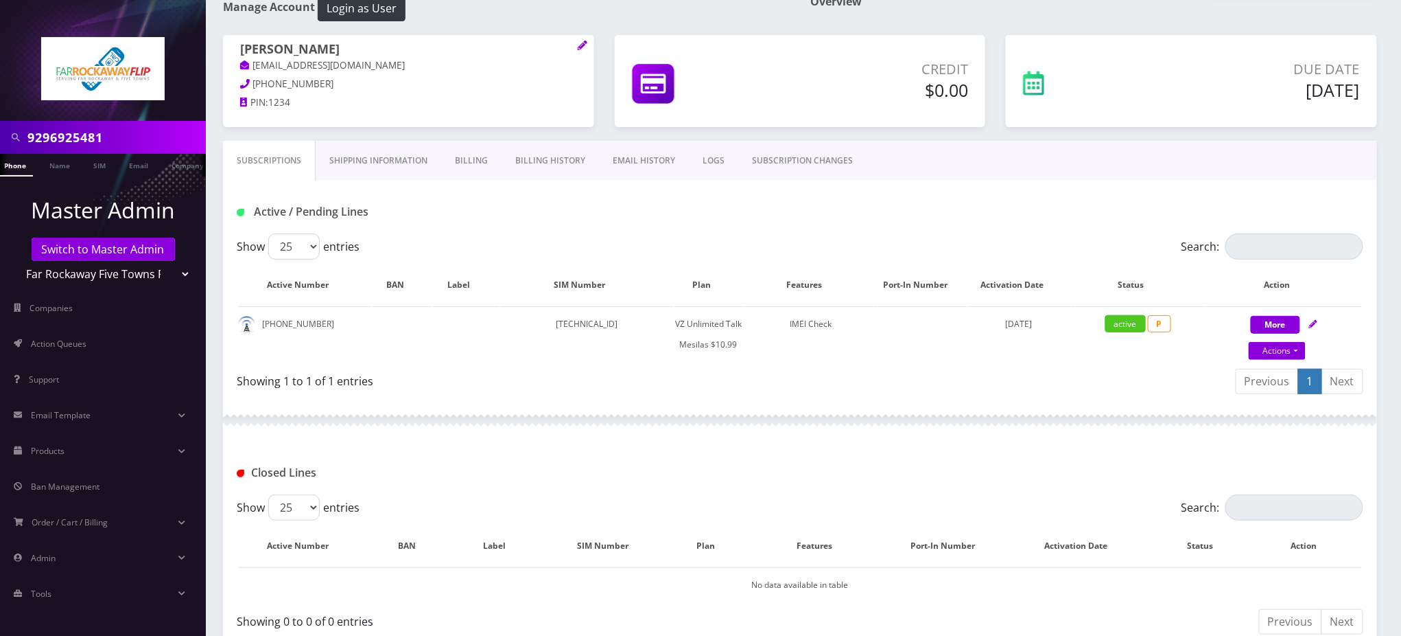
scroll to position [301, 0]
